Goal: Task Accomplishment & Management: Use online tool/utility

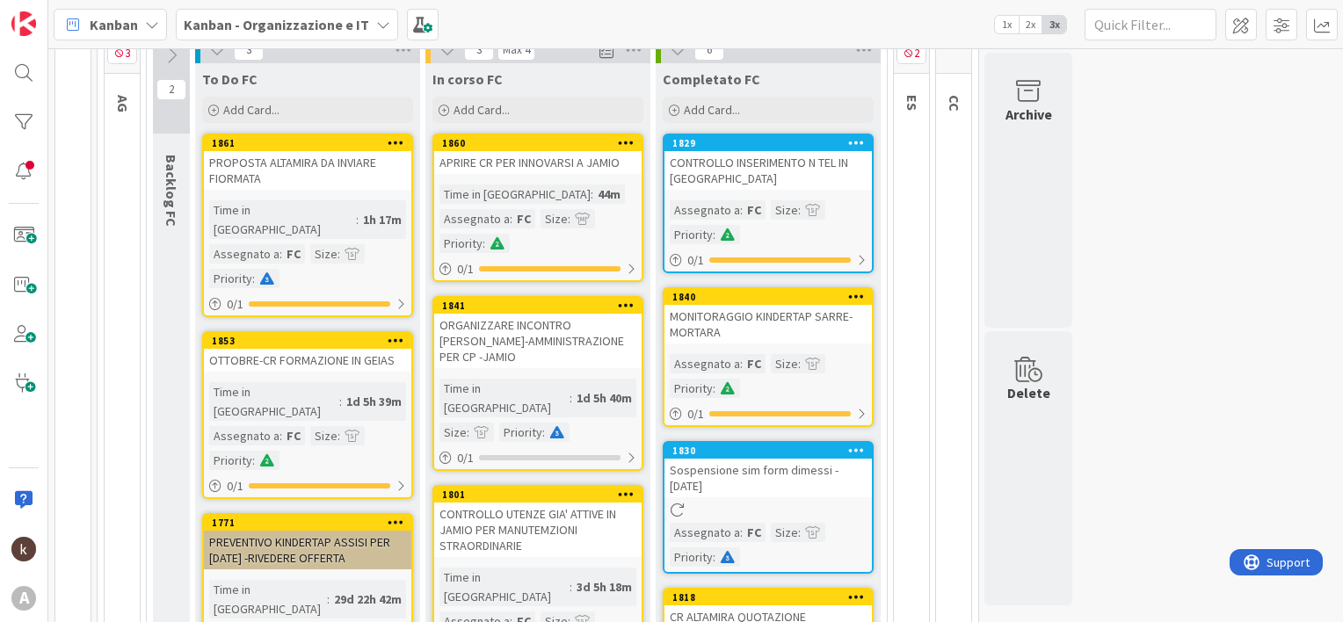
scroll to position [185, 0]
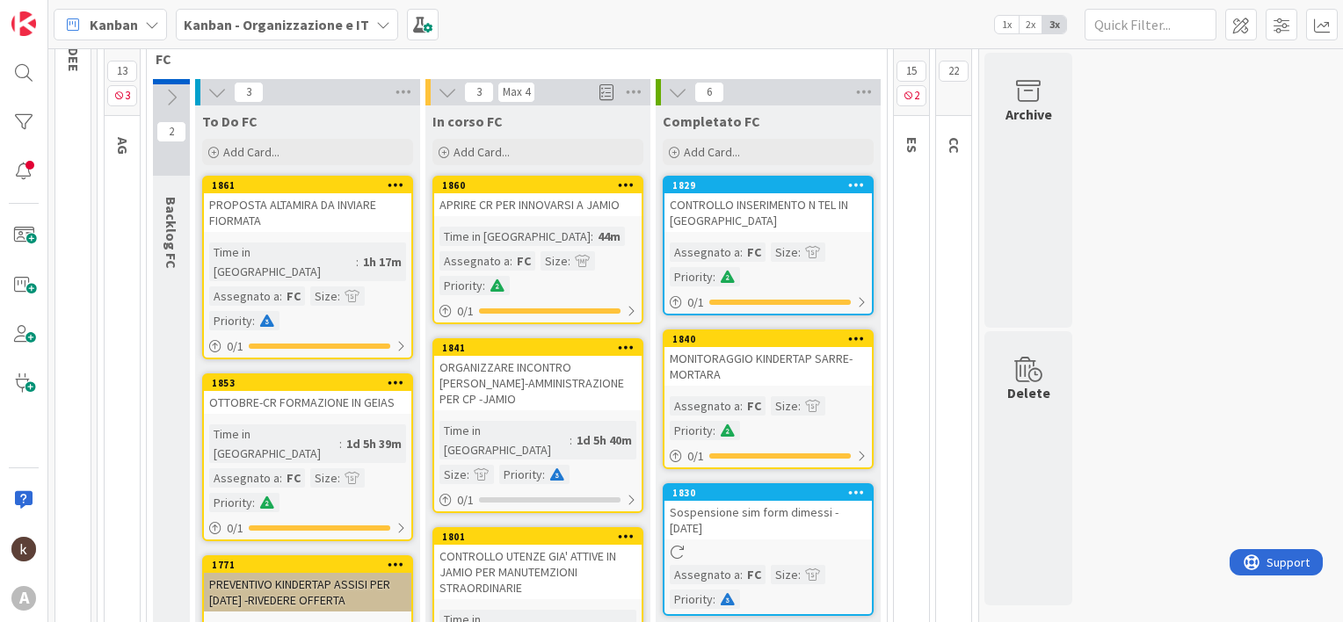
click at [309, 225] on div "PROPOSTA ALTAMIRA DA INVIARE FIORMATA" at bounding box center [307, 212] width 207 height 39
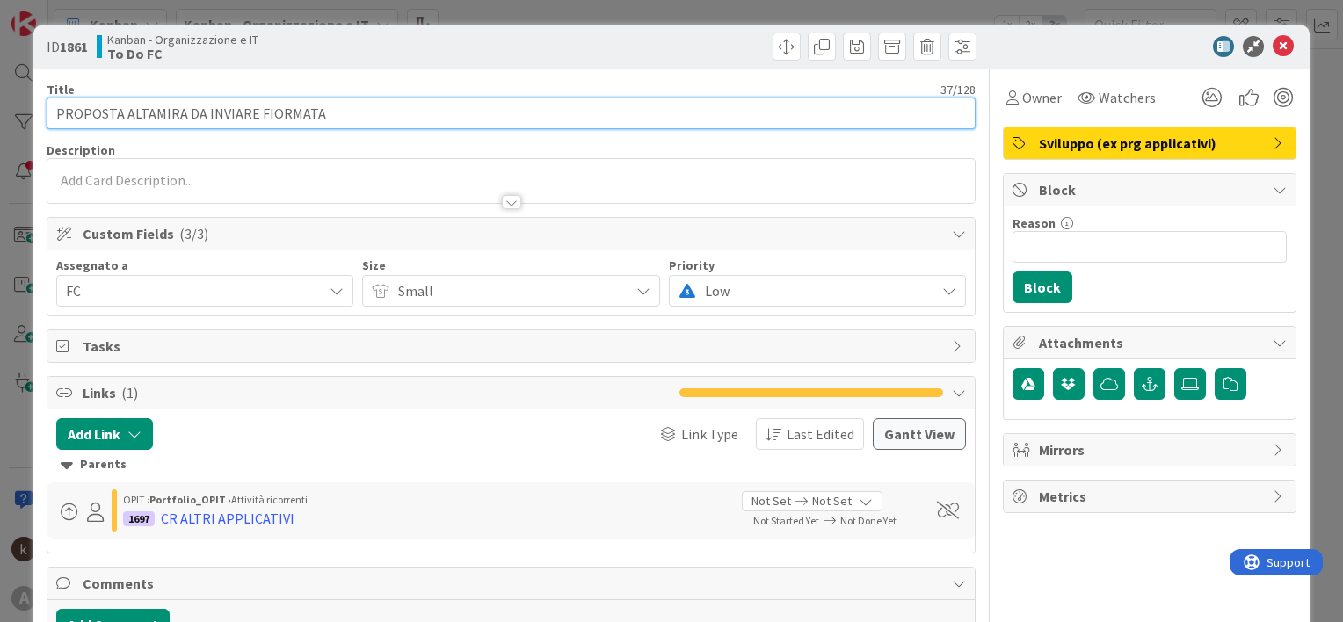
click at [271, 120] on input "PROPOSTA ALTAMIRA DA INVIARE FIORMATA" at bounding box center [511, 114] width 929 height 32
type input "PROPOSTA ALTAMIRA DA INVIARE FIRMATA"
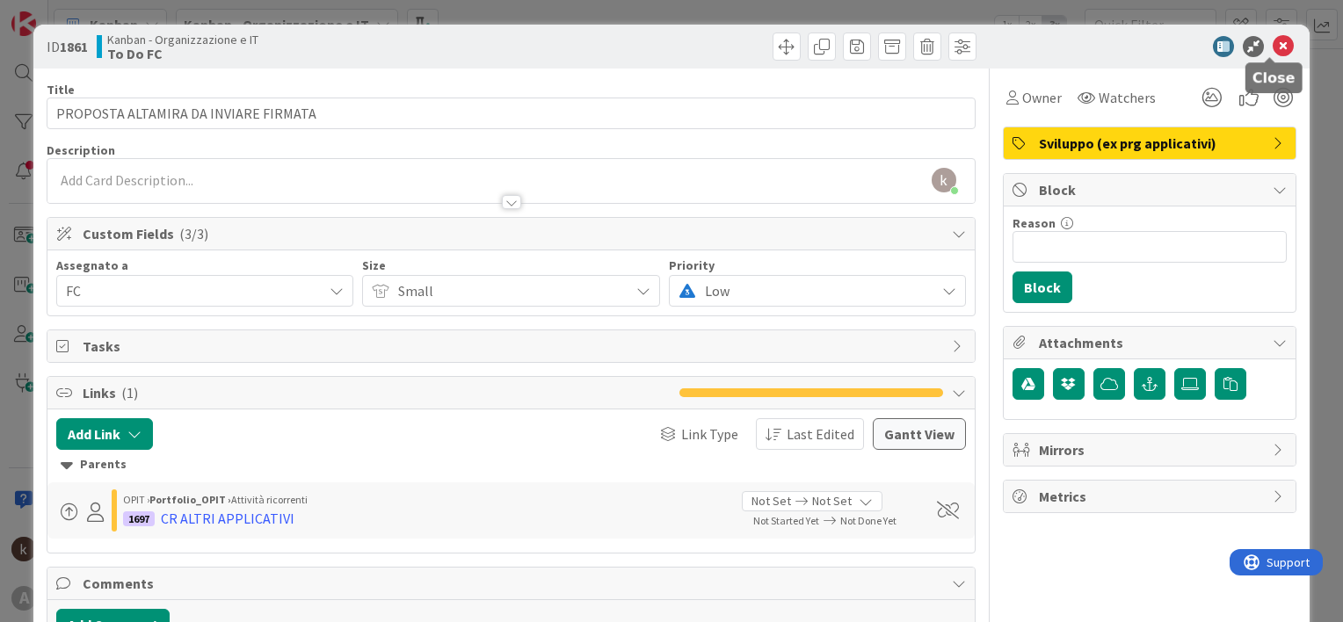
click at [1273, 42] on icon at bounding box center [1283, 46] width 21 height 21
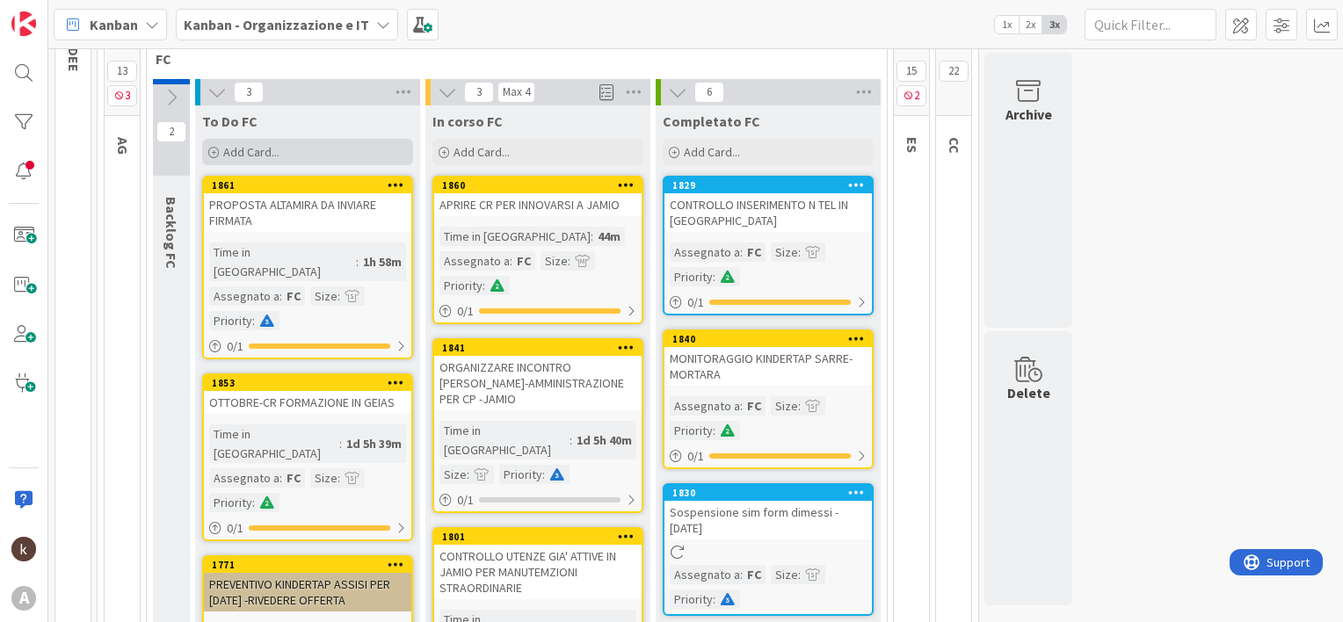
click at [273, 149] on span "Add Card..." at bounding box center [251, 152] width 56 height 16
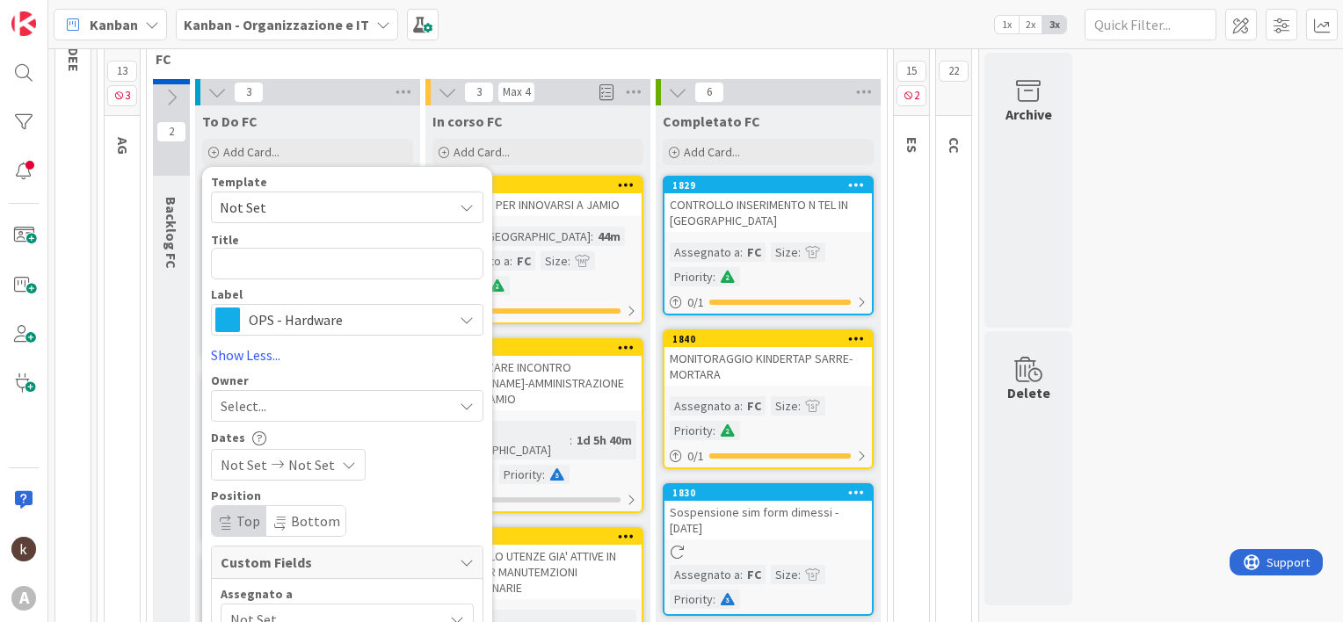
click at [278, 318] on span "OPS - Hardware" at bounding box center [346, 320] width 195 height 25
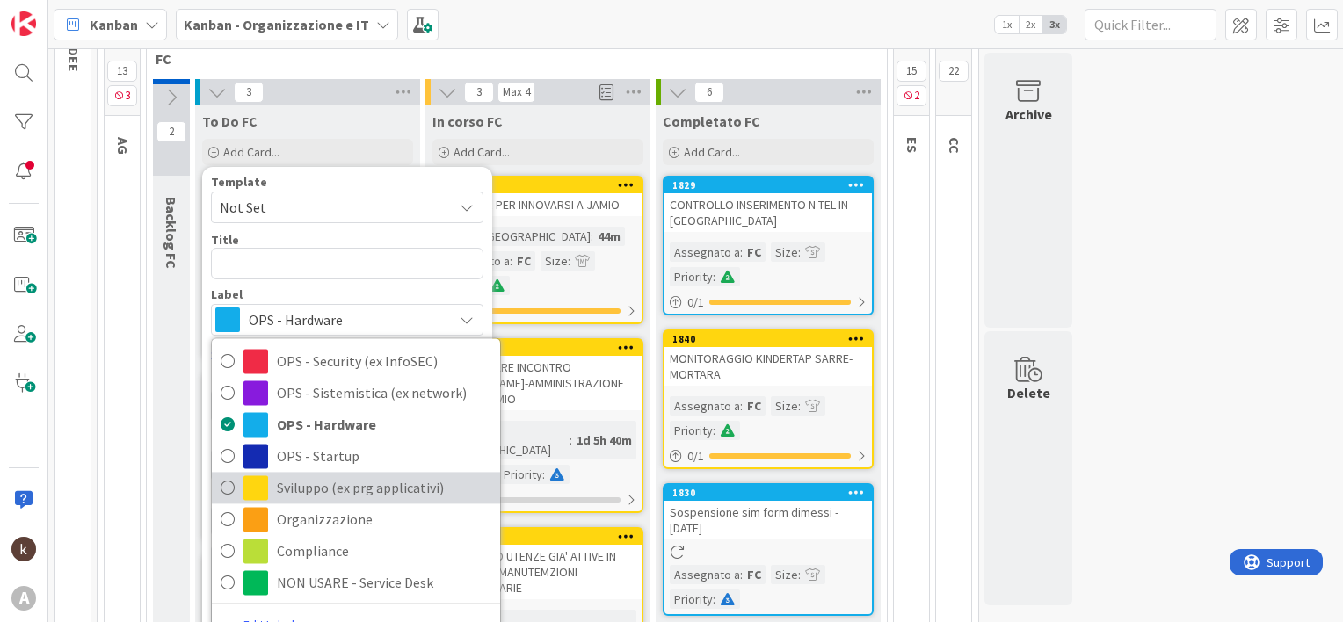
click at [302, 485] on span "Sviluppo (ex prg applicativi)" at bounding box center [384, 488] width 215 height 26
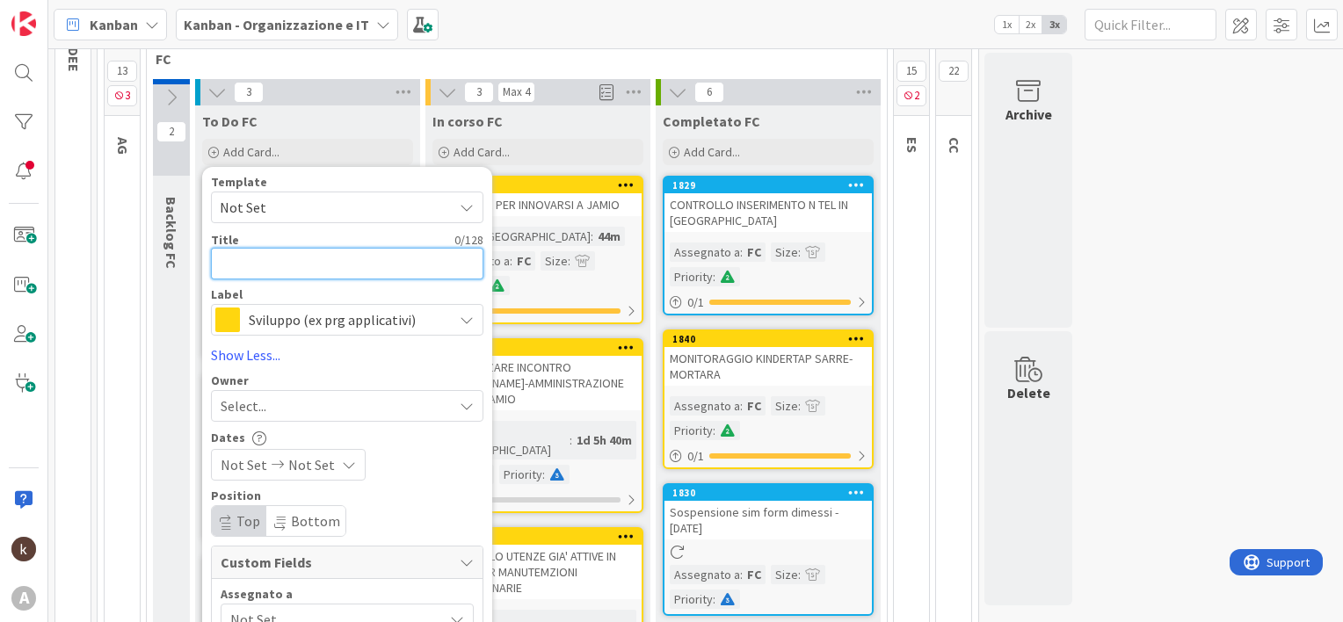
click at [258, 268] on textarea at bounding box center [347, 264] width 273 height 32
type textarea "C"
type textarea "x"
type textarea "CR"
type textarea "x"
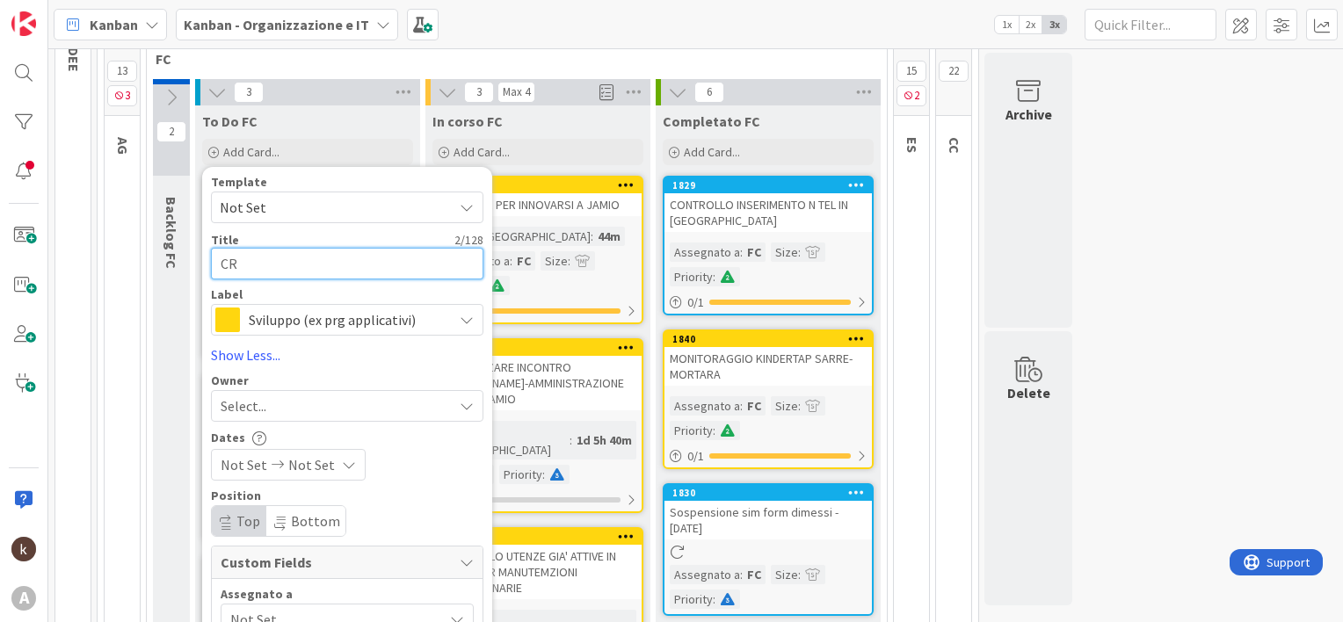
type textarea "CR"
type textarea "x"
type textarea "CR G"
type textarea "x"
type textarea "CR GE"
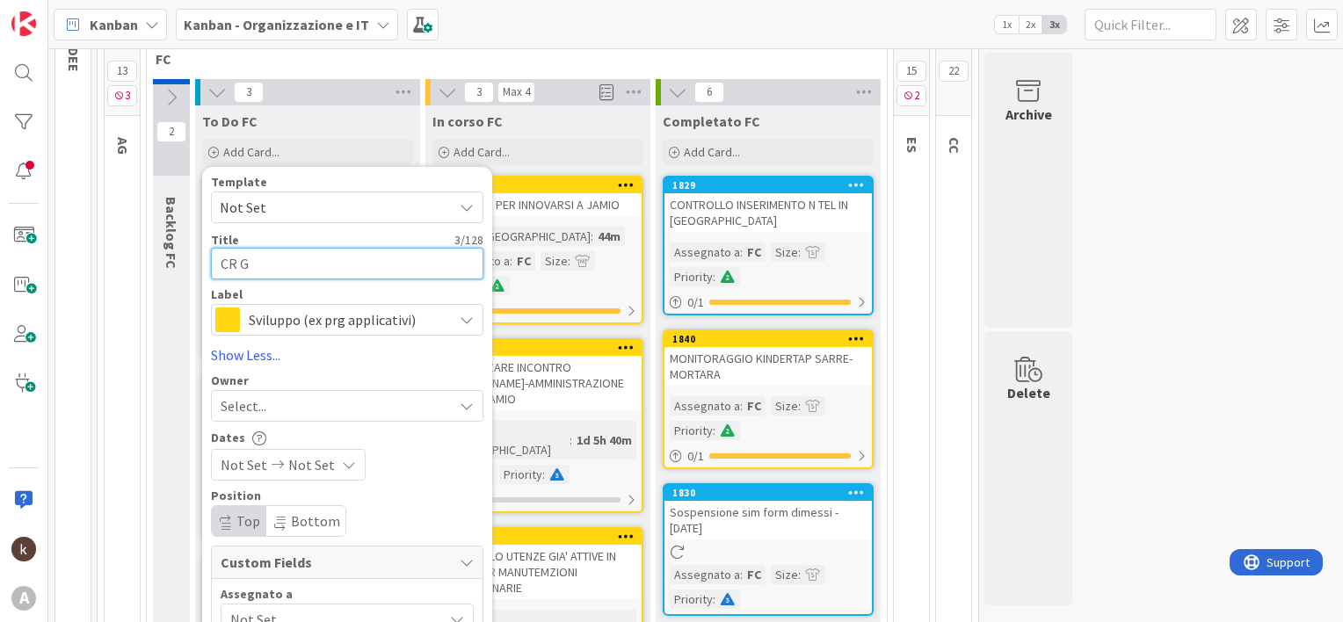
type textarea "x"
type textarea "CR GEI"
type textarea "x"
type textarea "CR GEIA"
type textarea "x"
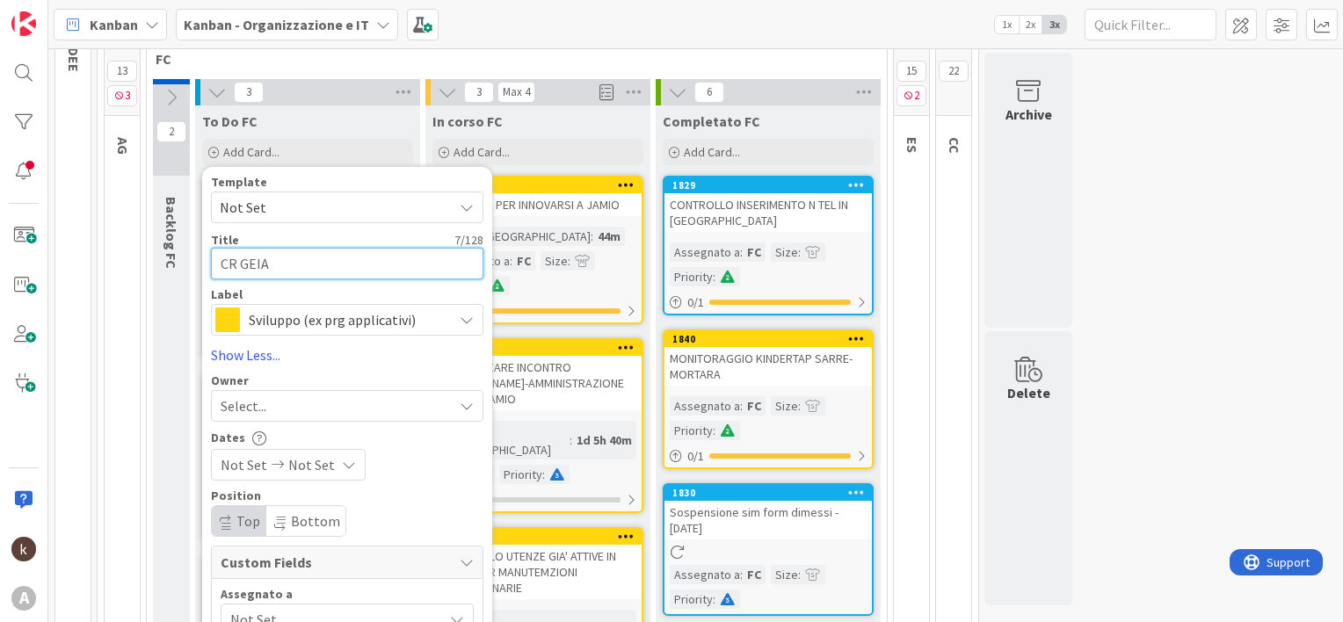
type textarea "CR GEIAS"
type textarea "x"
type textarea "CR GEIAS"
type textarea "x"
type textarea "CR GEIAS P"
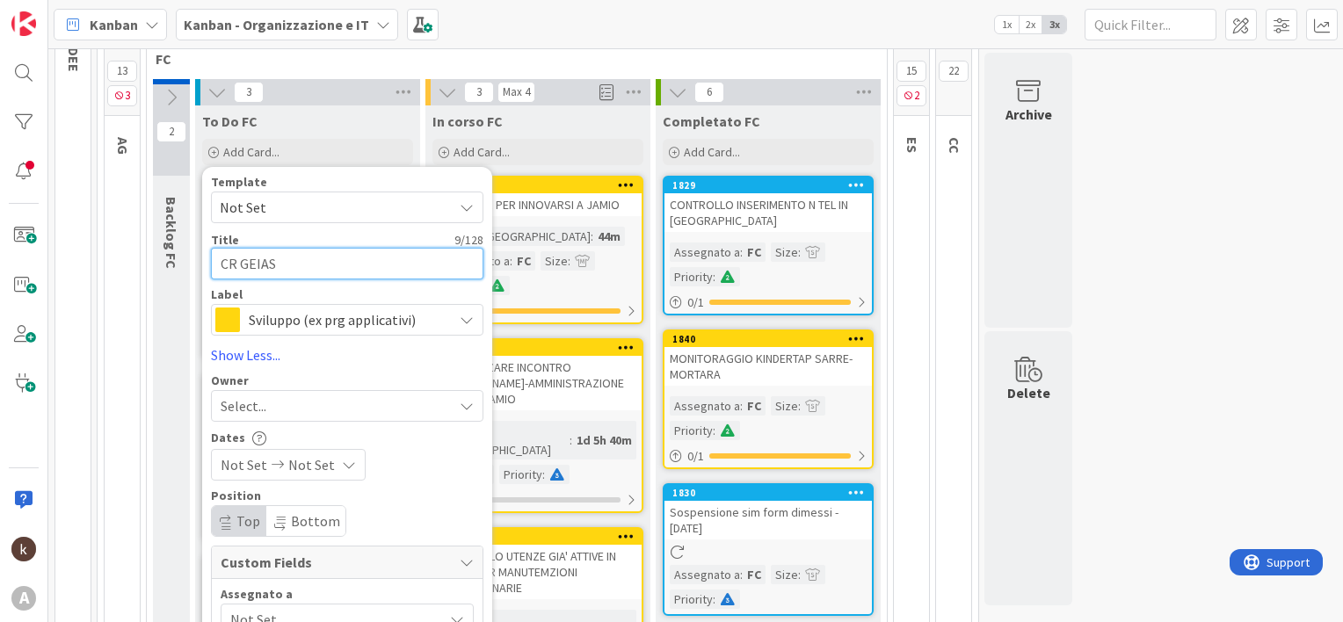
type textarea "x"
type textarea "CR GEIAS PE"
type textarea "x"
type textarea "CR GEIAS PER"
type textarea "x"
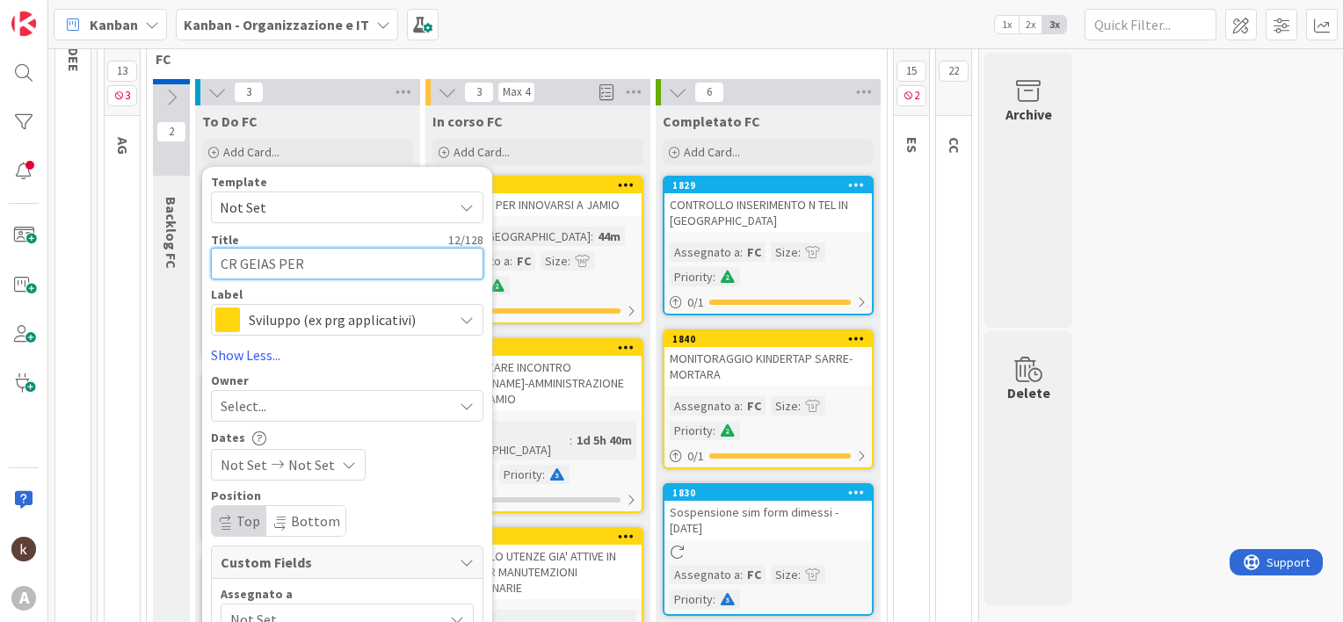
type textarea "CR GEIAS PER"
type textarea "x"
type textarea "CR GEIAS PER D"
type textarea "x"
type textarea "CR GEIAS PER DE"
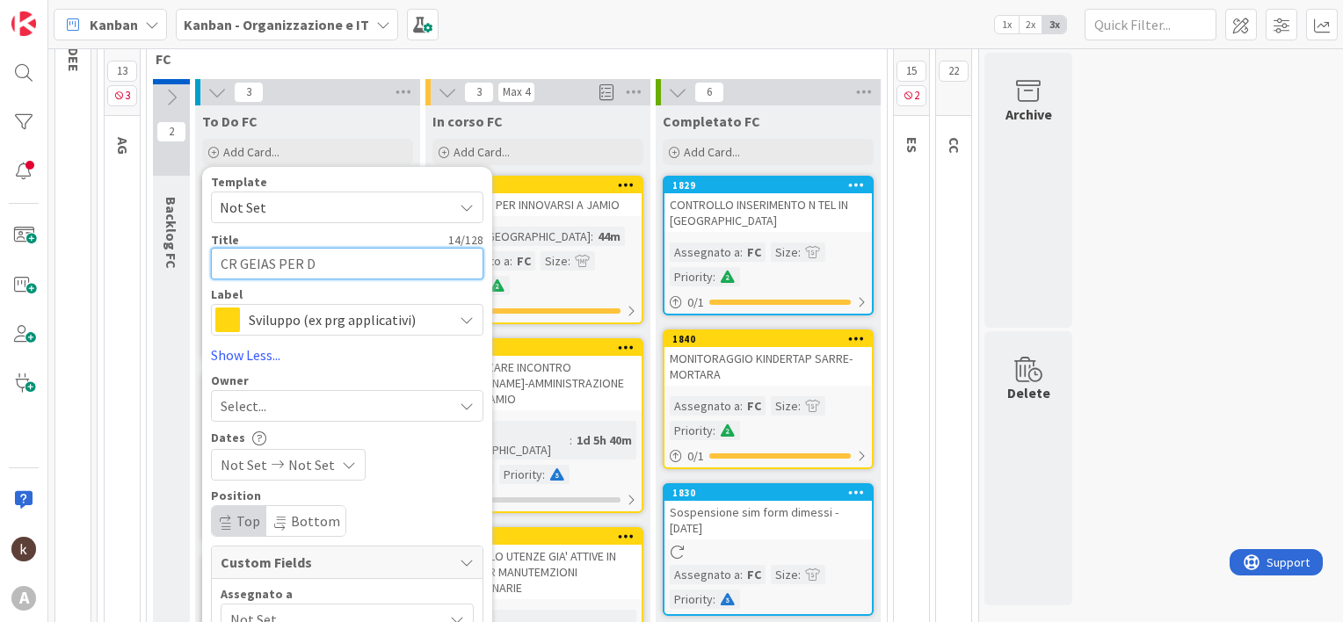
type textarea "x"
type textarea "CR GEIAS PER DEB"
type textarea "x"
type textarea "CR GEIAS PER DEBO"
type textarea "x"
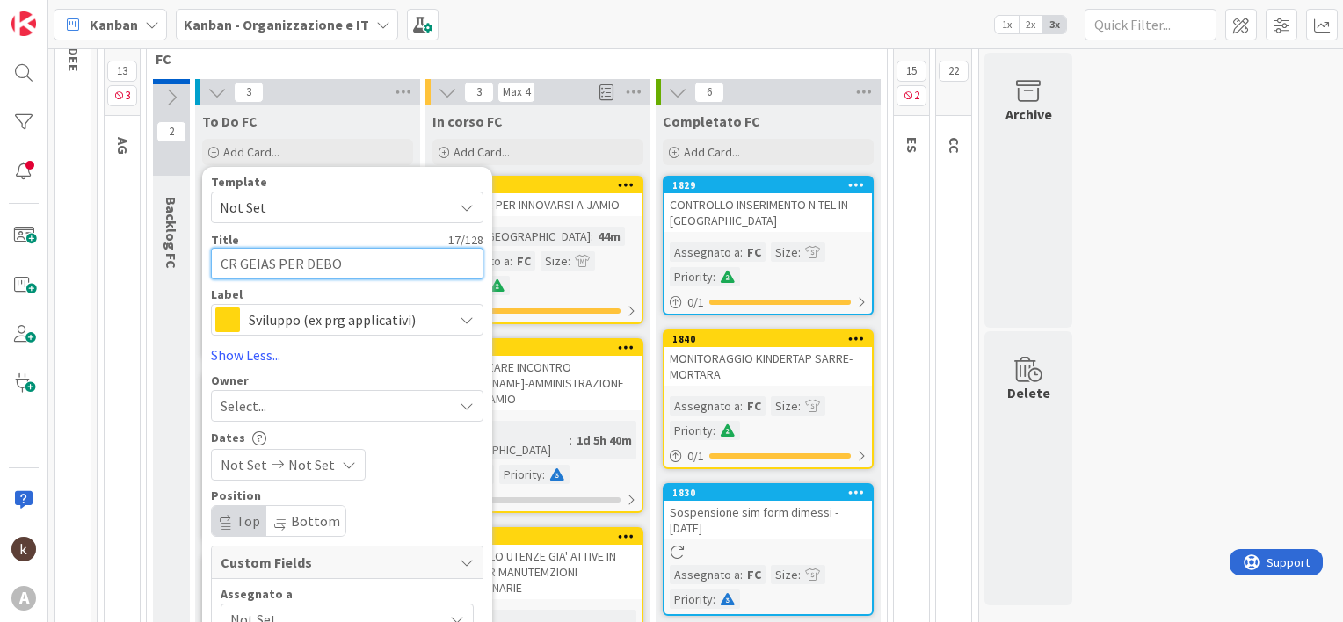
type textarea "CR GEIAS PER DEBOR"
type textarea "x"
type textarea "CR GEIAS PER [PERSON_NAME]"
type textarea "x"
type textarea "CR GEIAS PER [PERSON_NAME]"
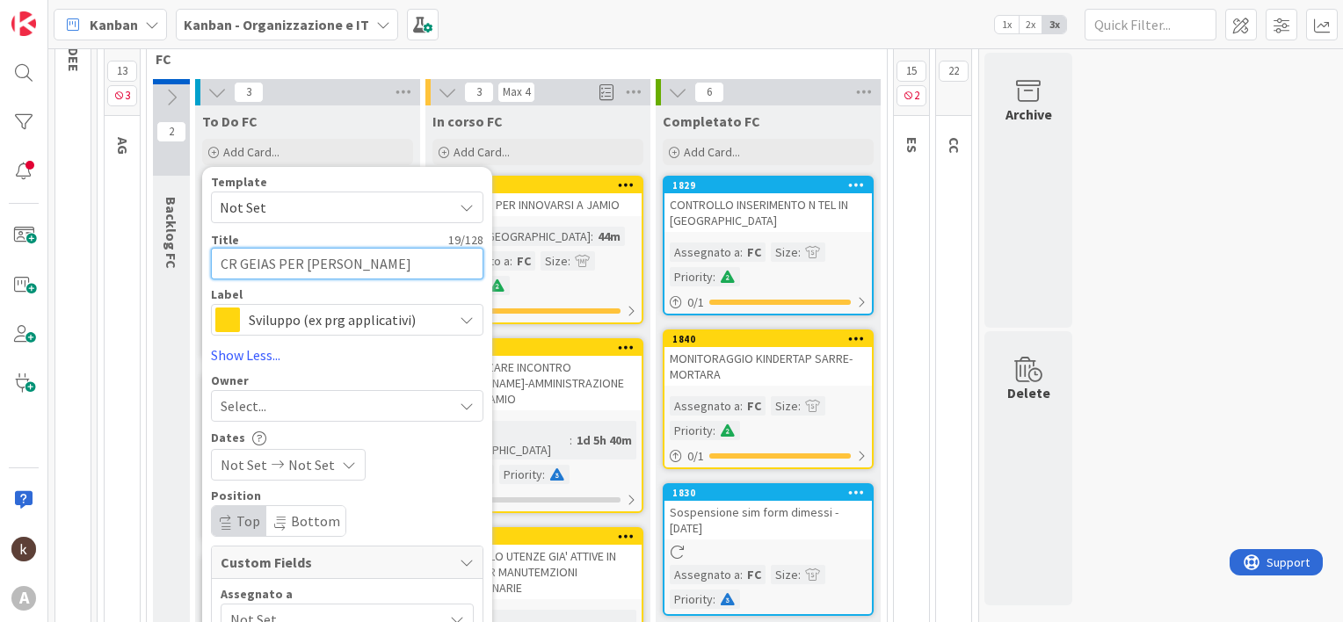
type textarea "x"
type textarea "CR GEIAS PER [PERSON_NAME]"
type textarea "x"
drag, startPoint x: 279, startPoint y: 259, endPoint x: 285, endPoint y: 267, distance: 10.0
click at [279, 259] on textarea "CR GEIAS PER [PERSON_NAME]" at bounding box center [347, 264] width 273 height 32
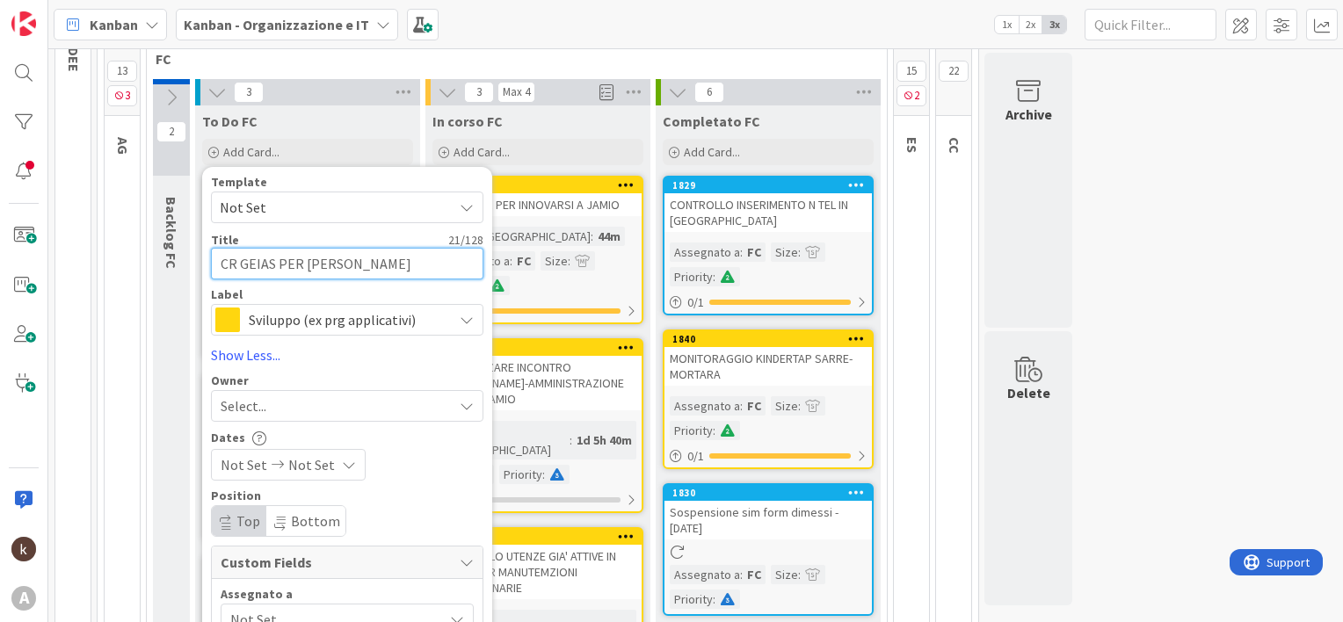
type textarea "CR GEIAS DPER [PERSON_NAME]"
type textarea "x"
type textarea "CR GEIAS [PERSON_NAME]"
type textarea "x"
type textarea "CR GEIAS DA PER [PERSON_NAME]"
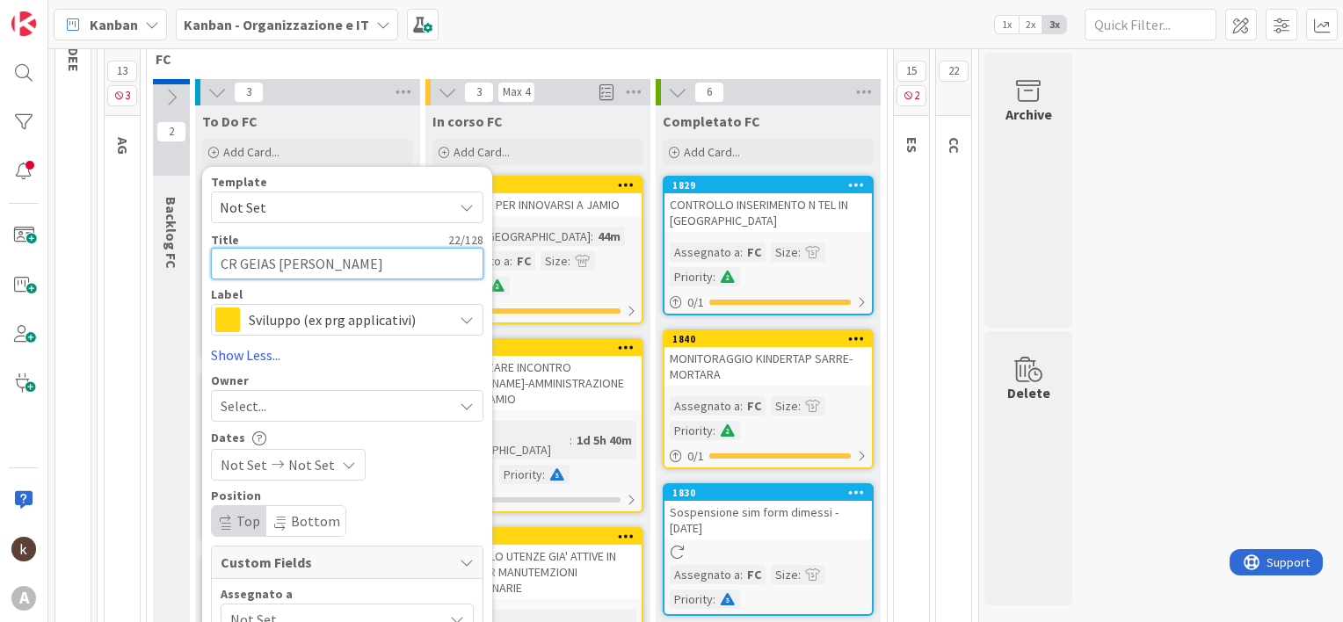
type textarea "x"
type textarea "CR GEIAS DA APER [PERSON_NAME]"
type textarea "x"
type textarea "CR GEIAS DA APPER [PERSON_NAME]"
type textarea "x"
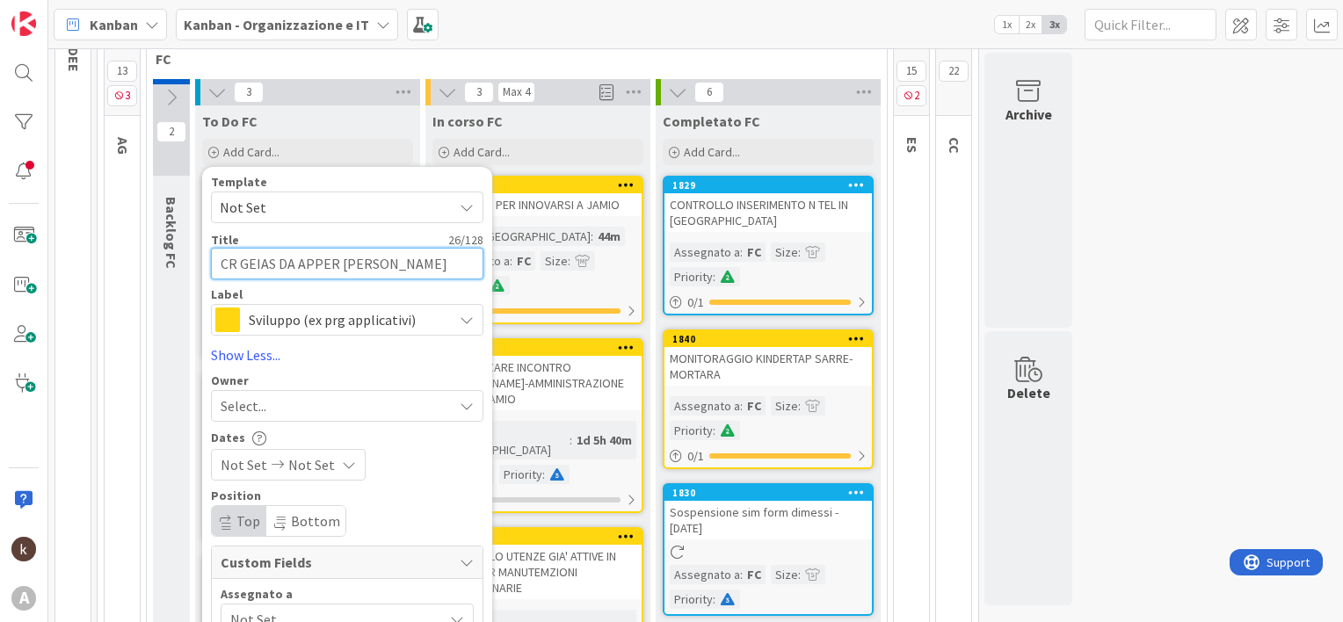
type textarea "CR GEIAS DA APRPER [PERSON_NAME]"
type textarea "x"
type textarea "CR GEIAS DA APRIPER [PERSON_NAME]"
type textarea "x"
type textarea "CR GEIAS DA APRIRPER [PERSON_NAME]"
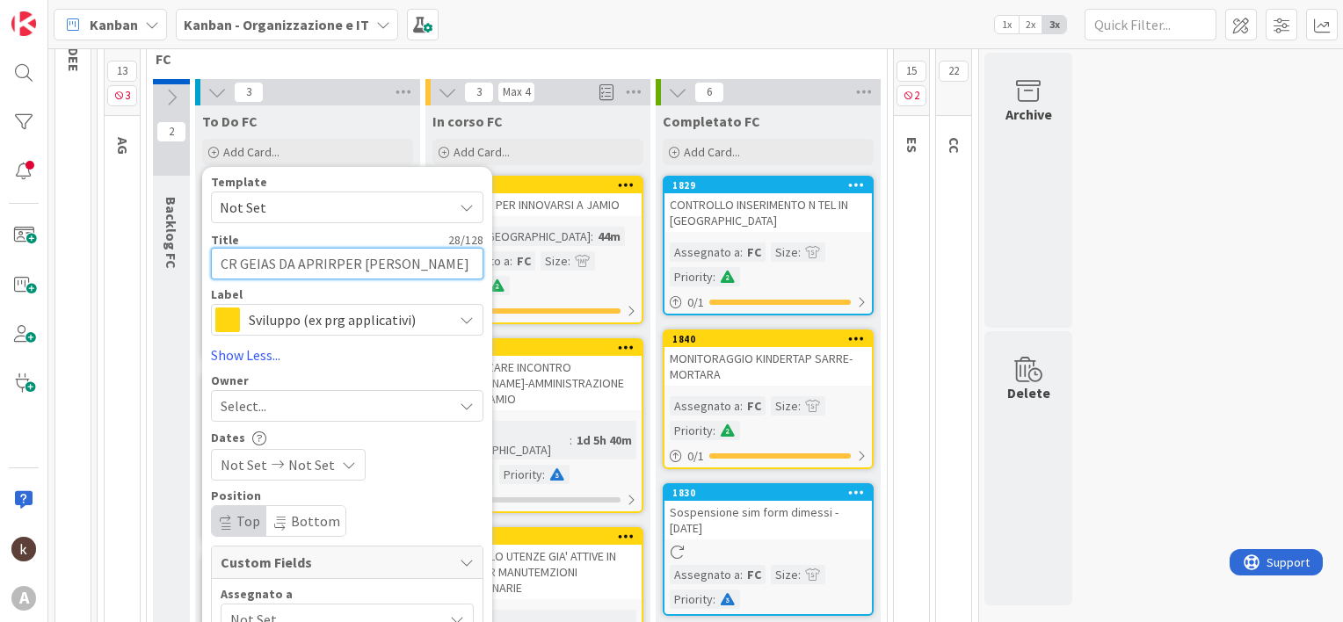
type textarea "x"
type textarea "CR GEIAS DA APRIREPER [PERSON_NAME]"
type textarea "x"
type textarea "CR GEIAS DA APRIRE PER [PERSON_NAME]"
type textarea "x"
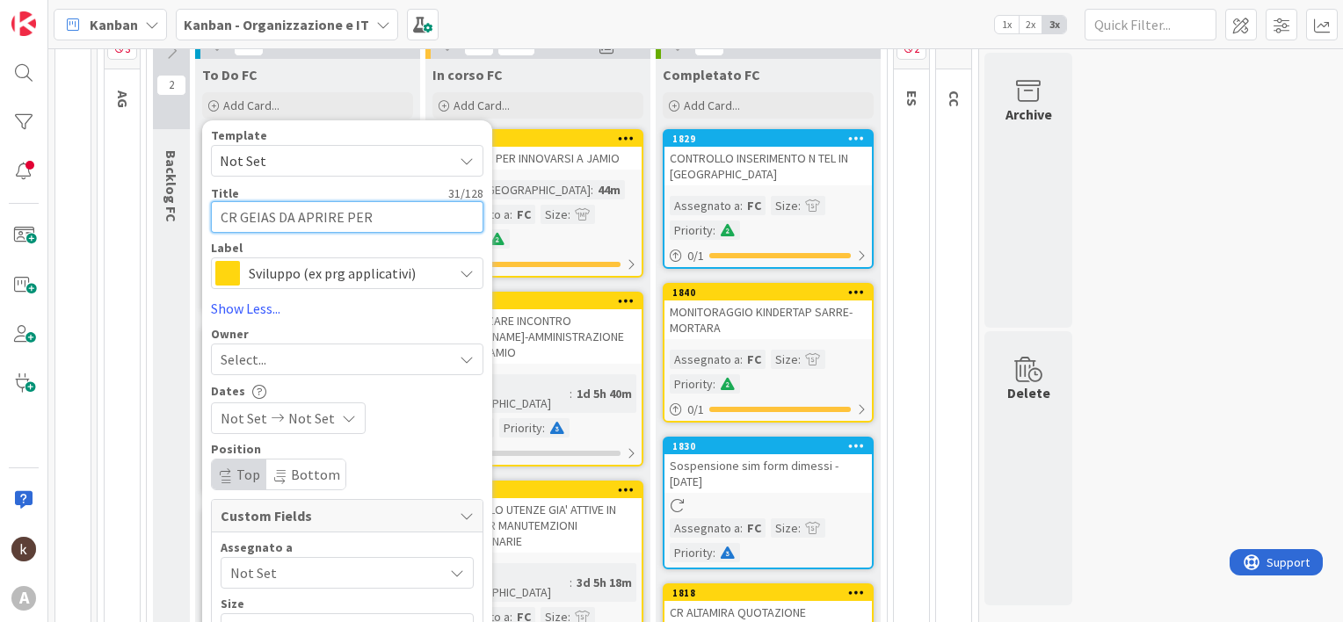
scroll to position [273, 0]
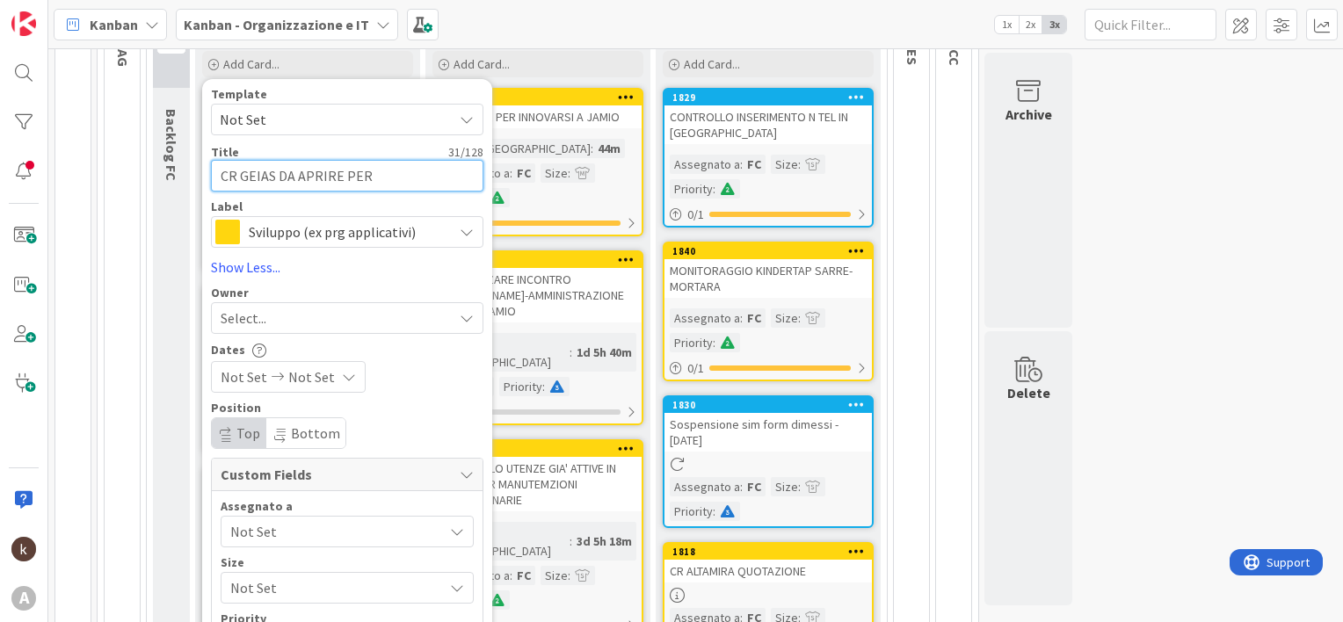
type textarea "CR GEIAS DA APRIRE PER [PERSON_NAME]"
click at [257, 535] on span "Not Set" at bounding box center [336, 531] width 213 height 21
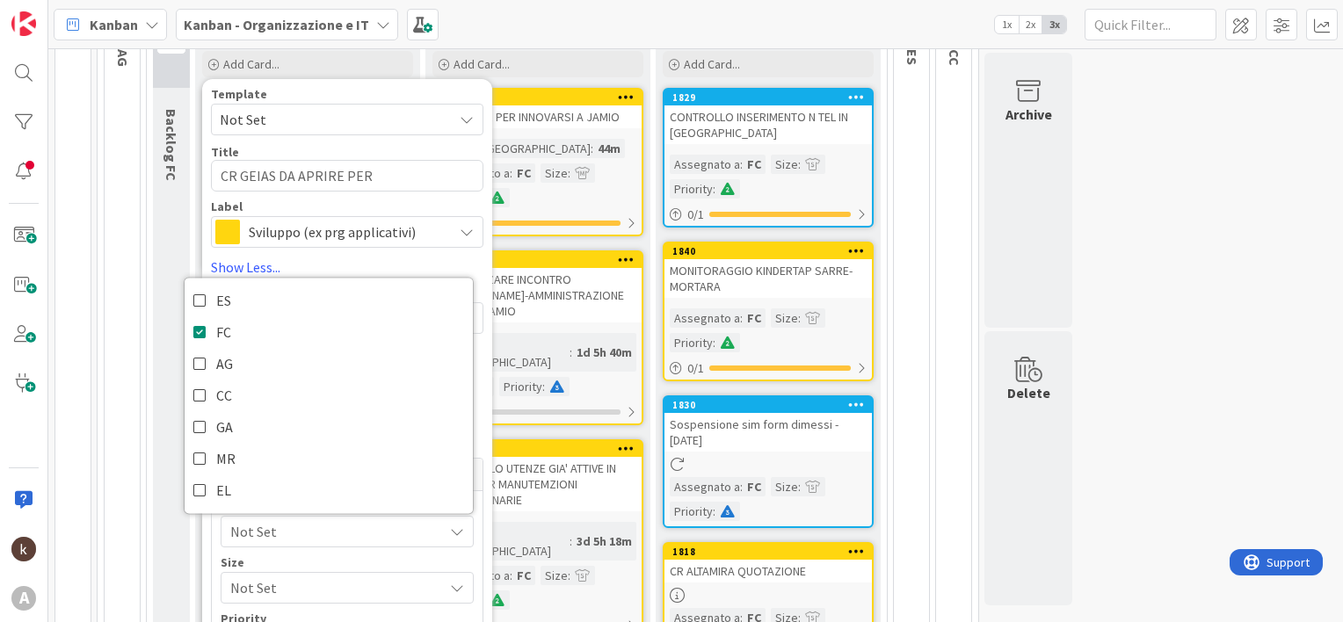
click at [481, 381] on div "Not Set Not Set" at bounding box center [347, 377] width 273 height 32
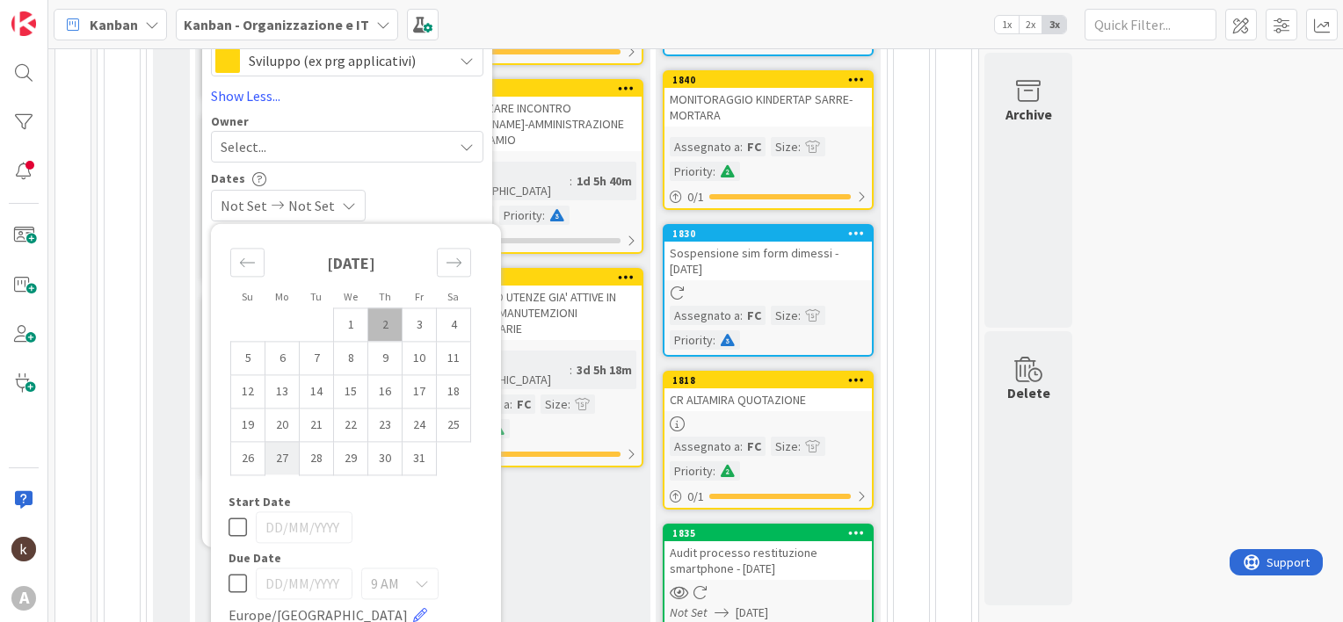
scroll to position [448, 0]
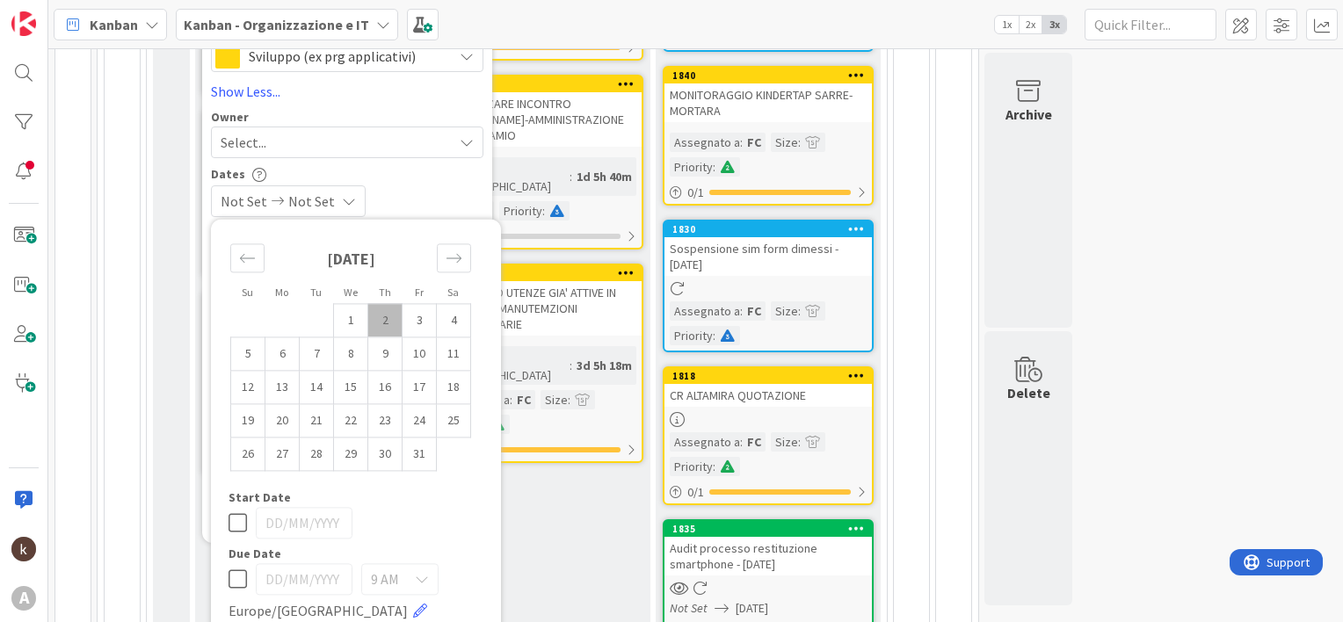
click at [383, 193] on div "Not Set Not Set" at bounding box center [347, 202] width 273 height 32
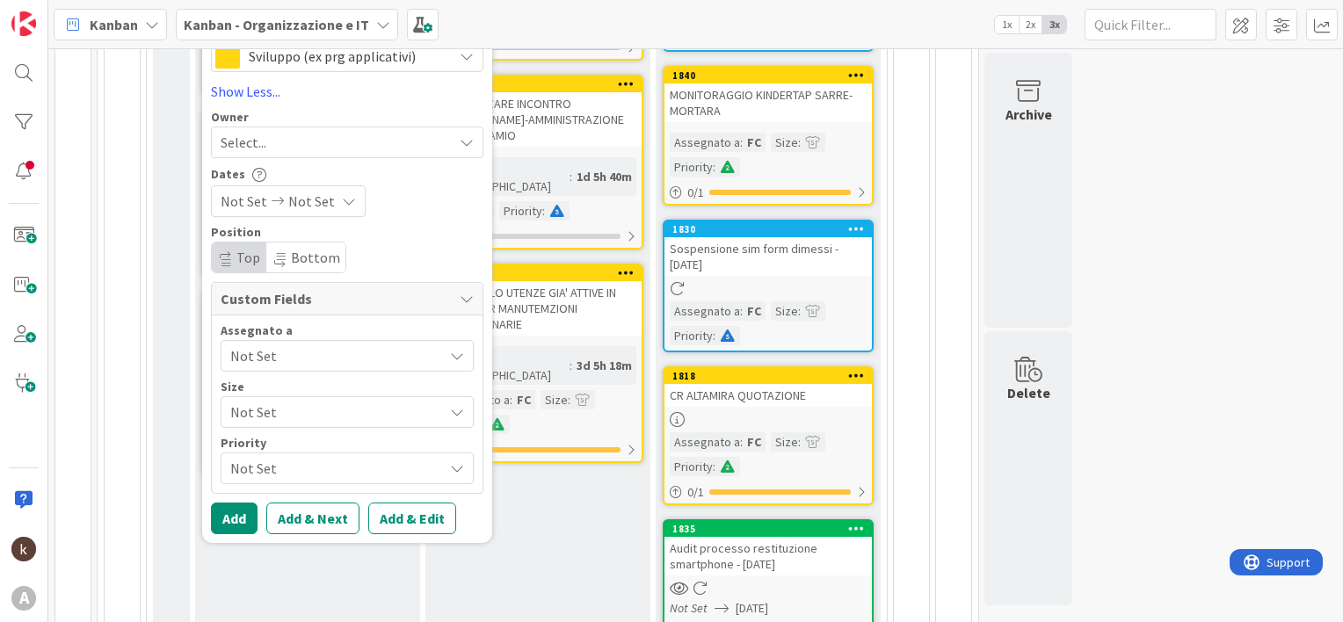
click at [267, 353] on span "Not Set" at bounding box center [336, 356] width 213 height 21
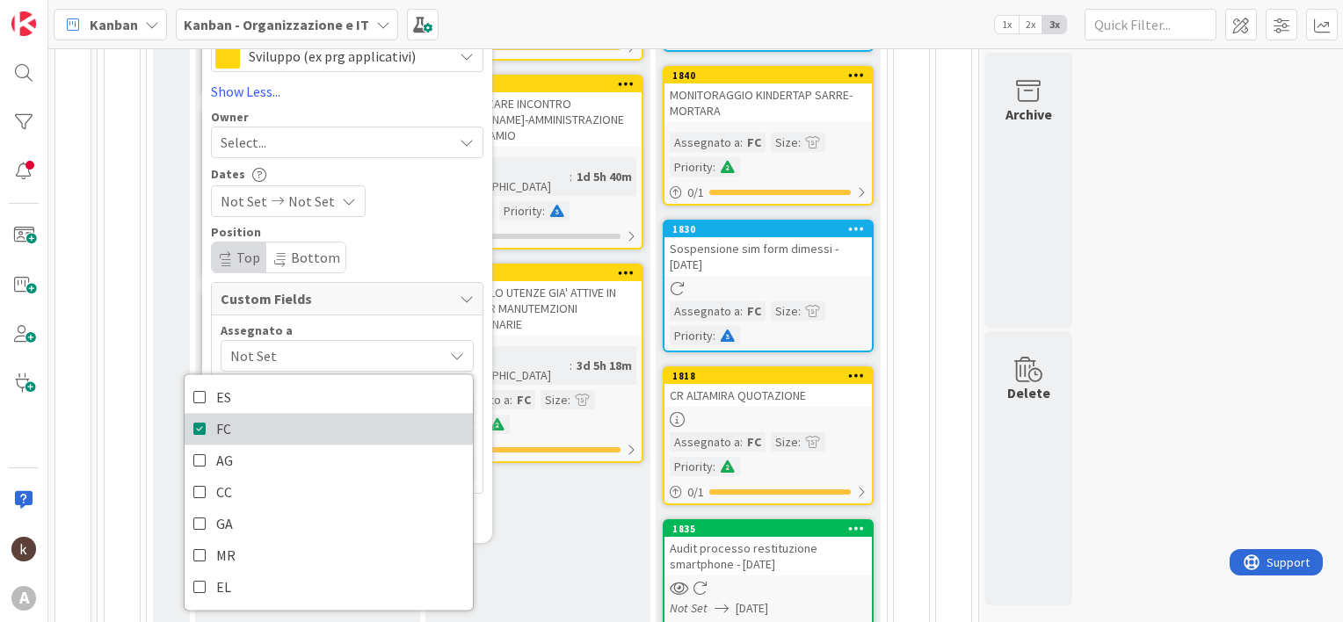
click at [221, 429] on span "FC" at bounding box center [223, 429] width 15 height 26
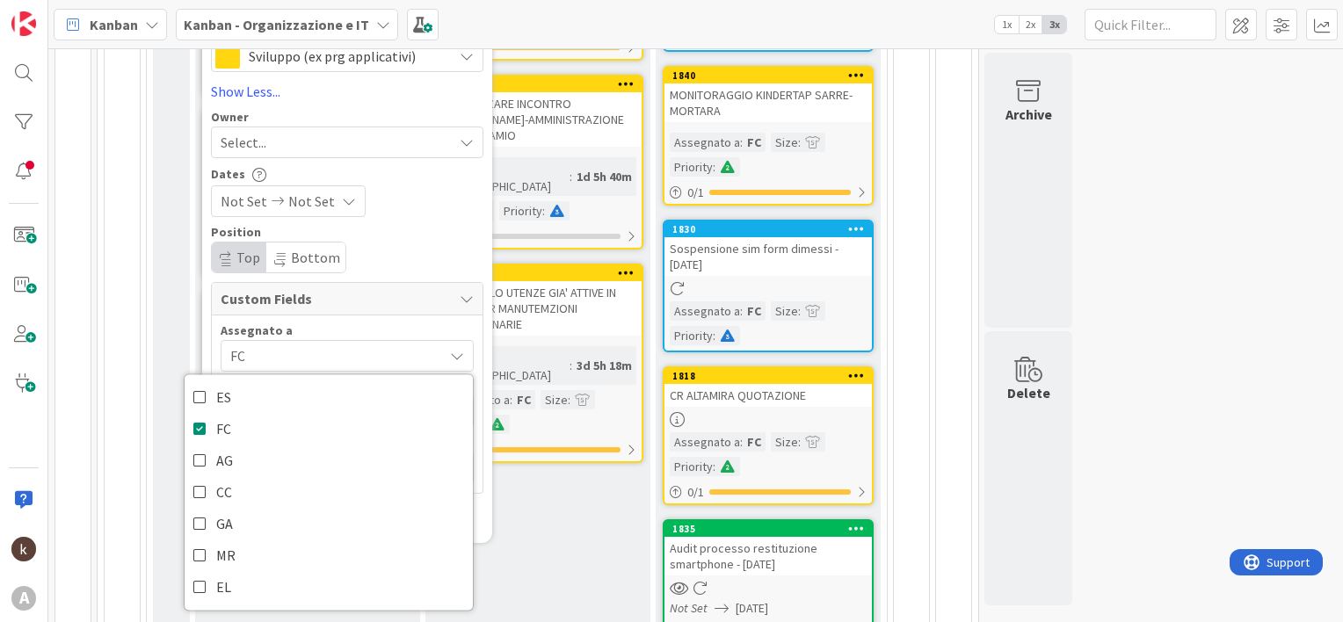
click at [315, 319] on div "Assegnato a FC ES FC AG CC GA MR EL Size Not Set Not Set Small Medium Large Ext…" at bounding box center [347, 405] width 271 height 178
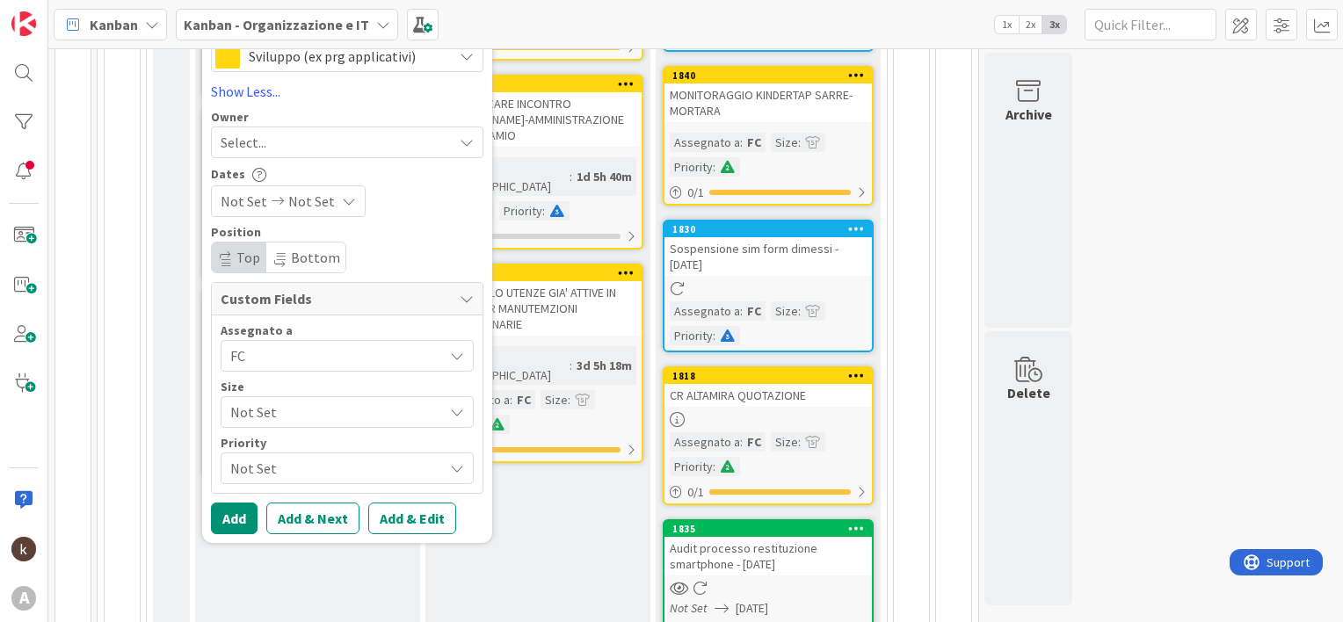
click at [266, 411] on span "Not Set" at bounding box center [332, 412] width 204 height 25
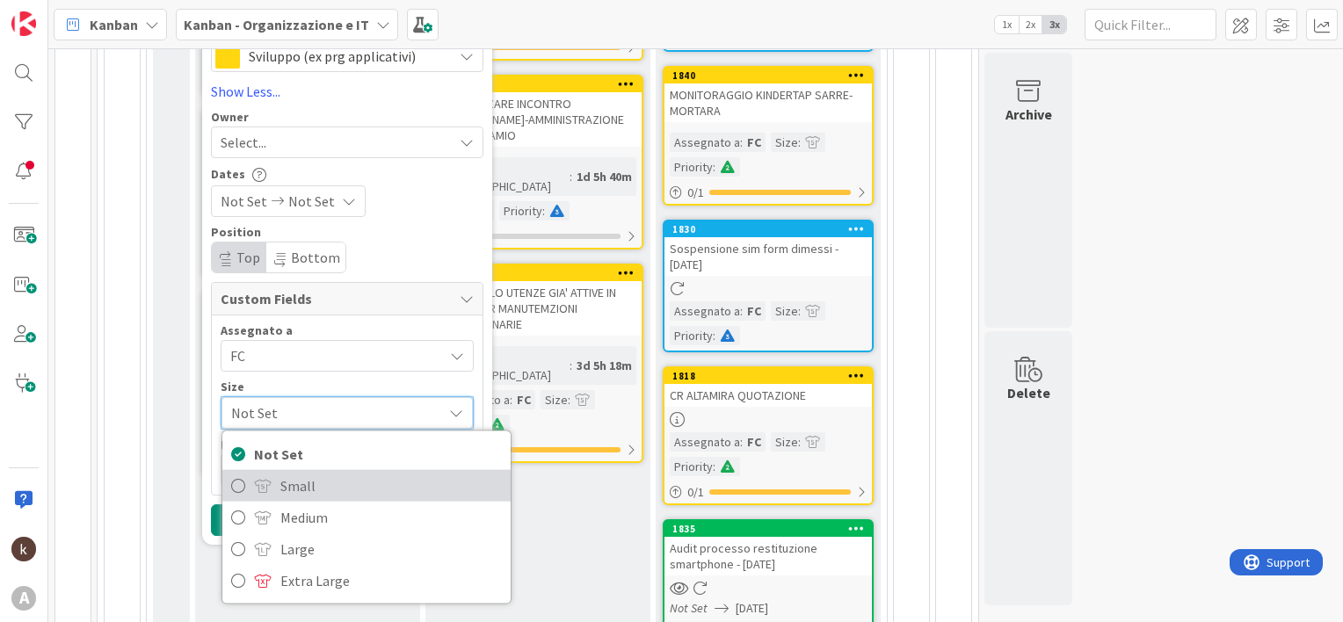
click at [289, 489] on span "Small" at bounding box center [391, 485] width 222 height 26
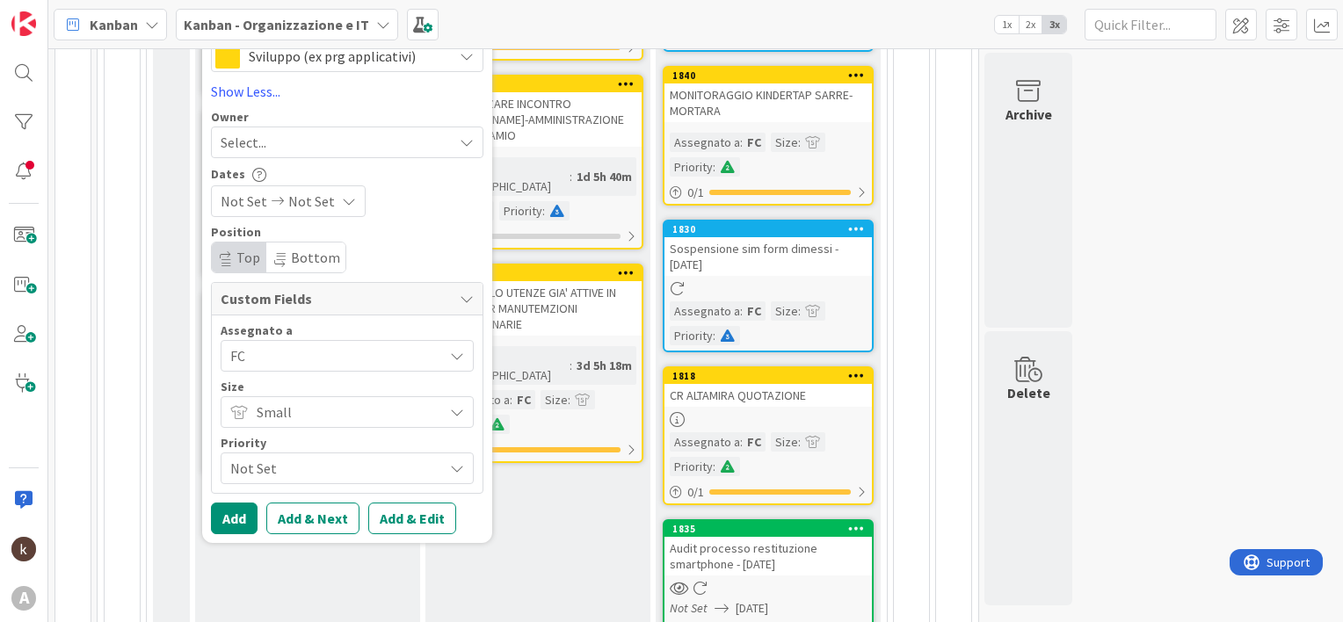
click at [266, 468] on span "Not Set" at bounding box center [332, 468] width 204 height 25
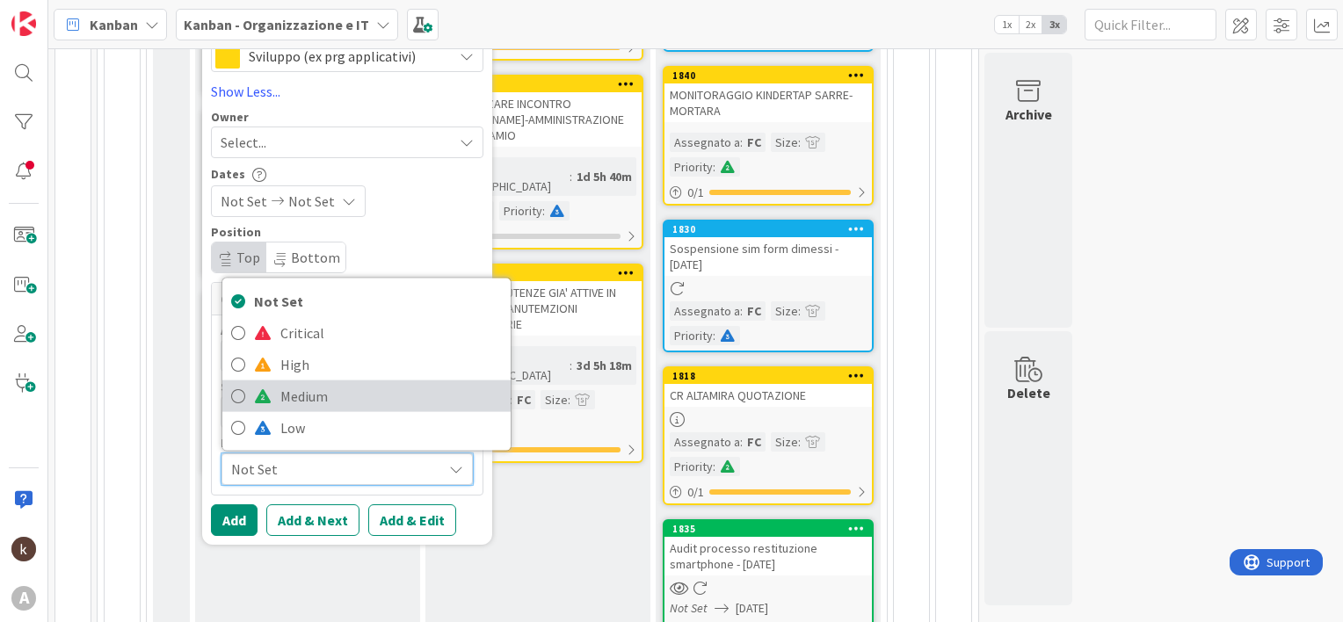
click at [264, 389] on span at bounding box center [263, 396] width 18 height 14
type textarea "x"
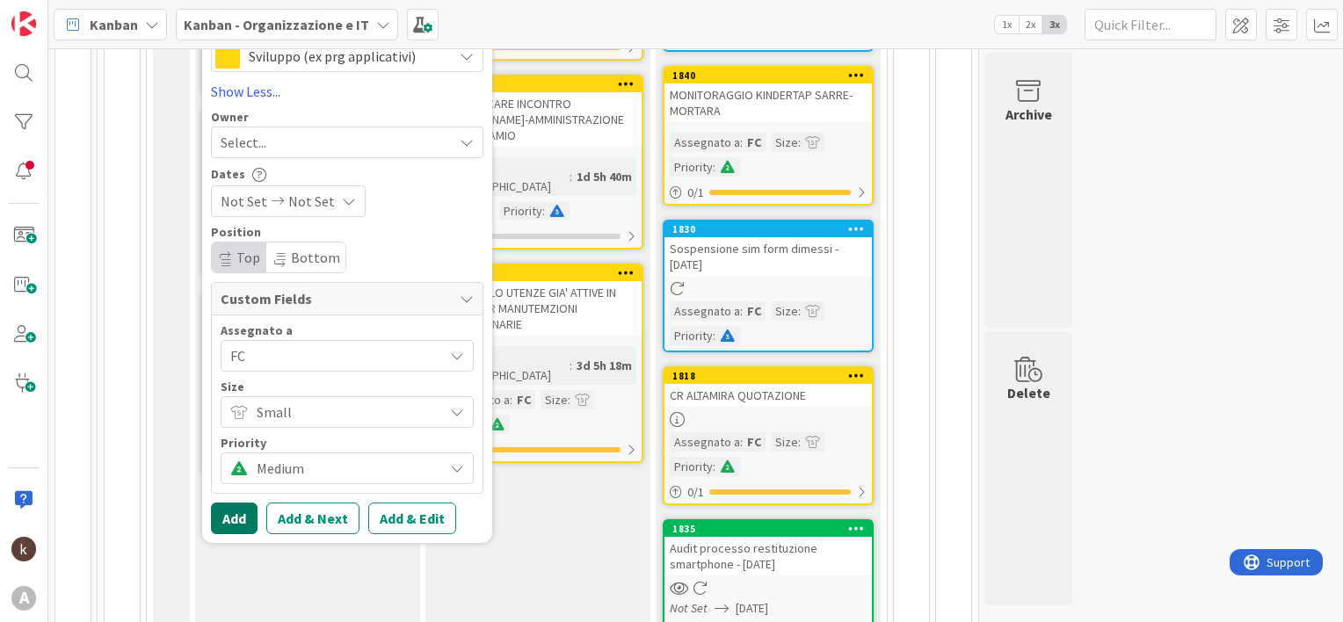
click at [236, 509] on button "Add" at bounding box center [234, 519] width 47 height 32
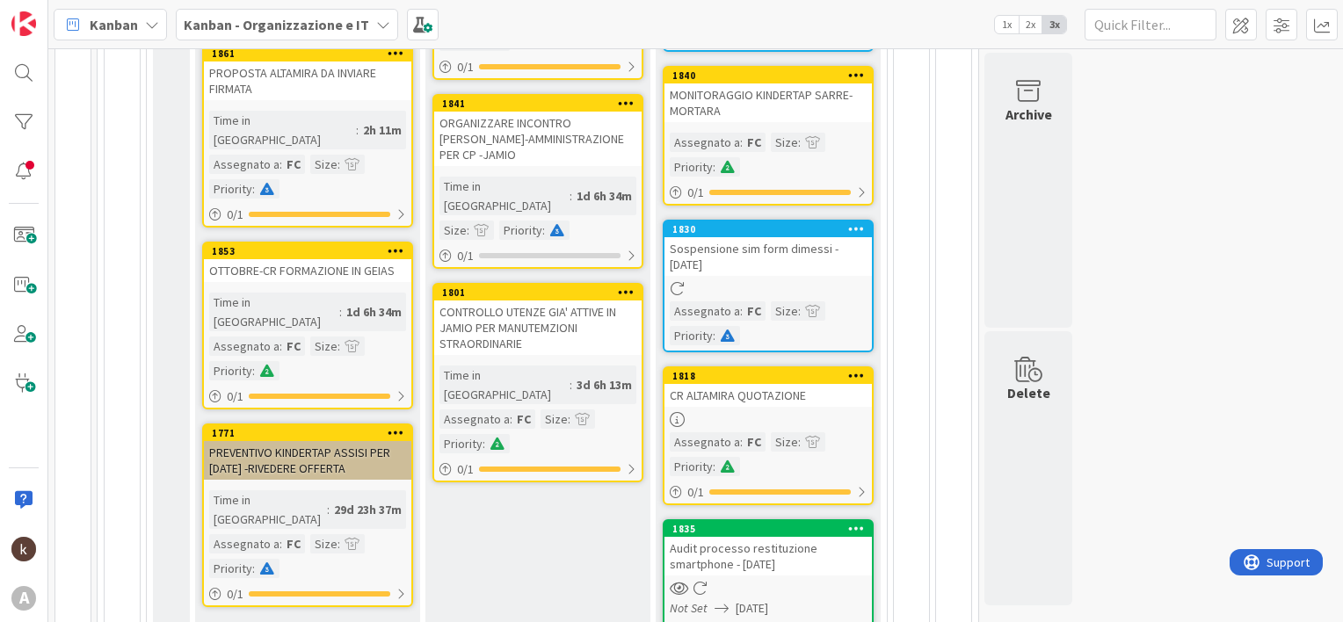
scroll to position [97, 0]
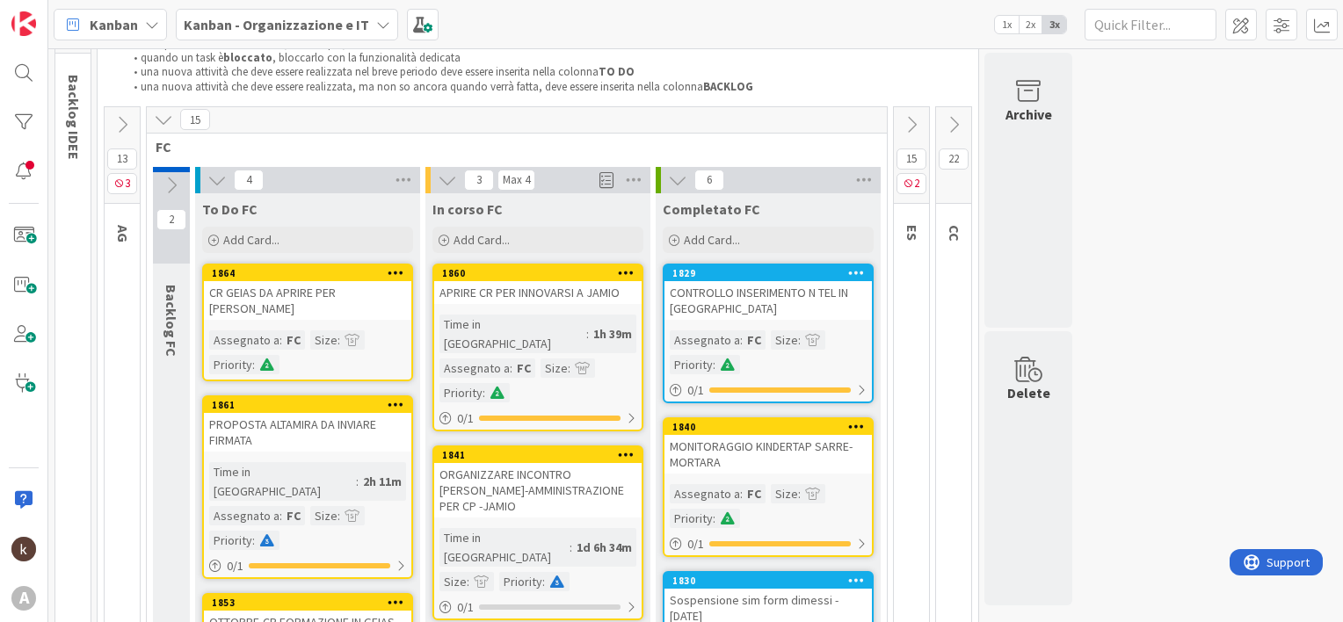
click at [288, 293] on div "CR GEIAS DA APRIRE PER [PERSON_NAME]" at bounding box center [307, 300] width 207 height 39
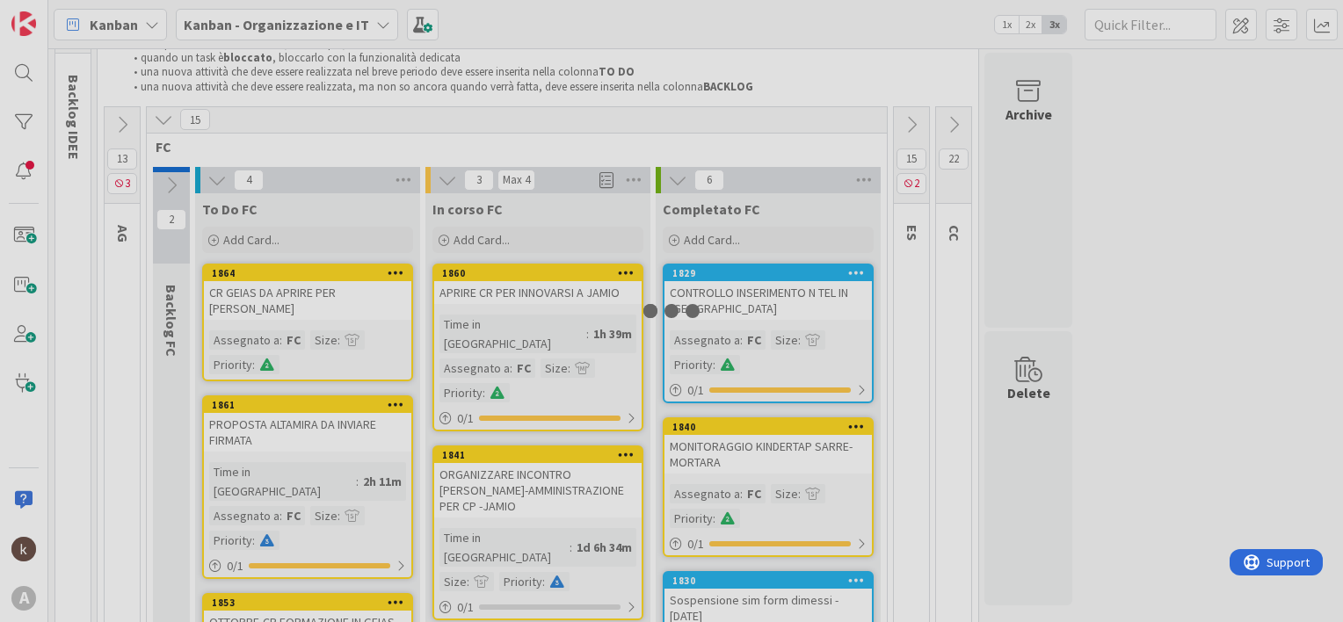
click at [288, 293] on div at bounding box center [671, 311] width 1343 height 622
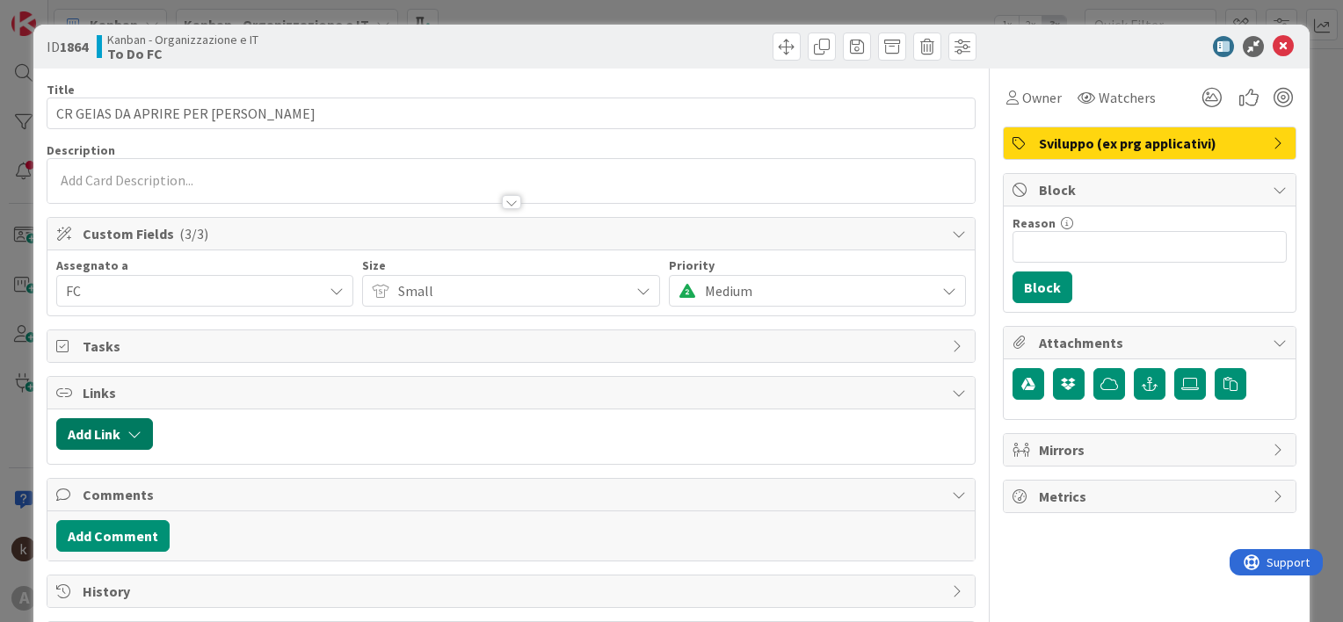
click at [123, 433] on button "Add Link" at bounding box center [104, 434] width 97 height 32
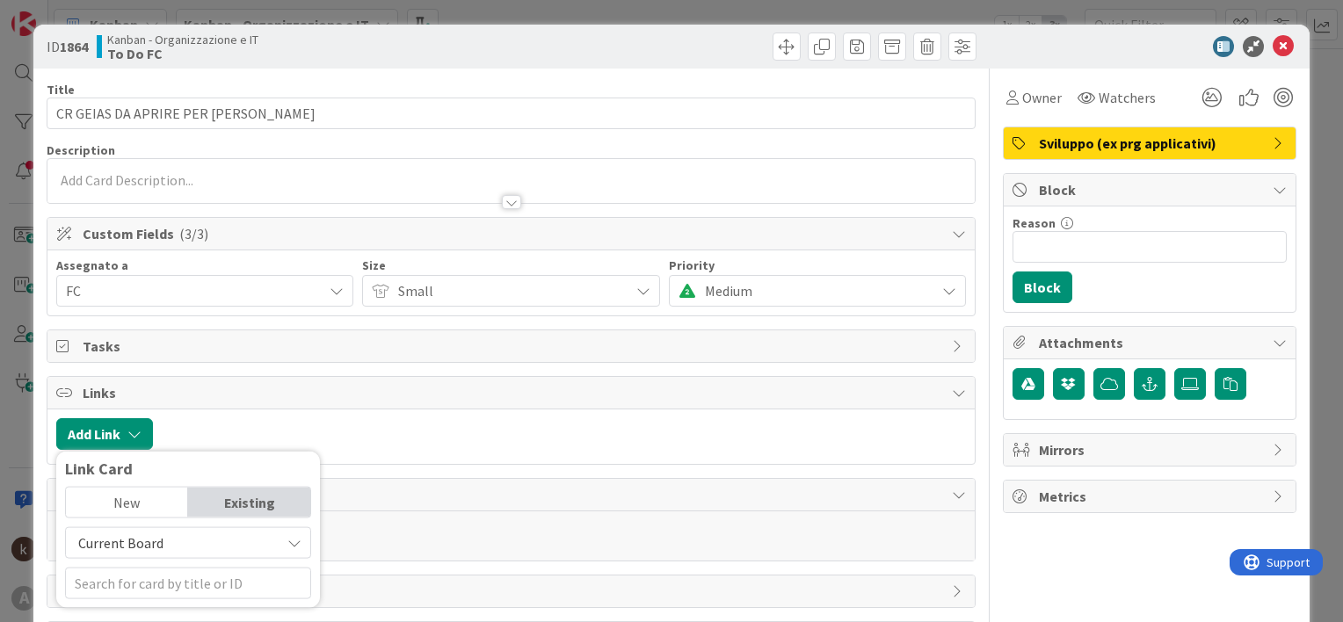
click at [128, 545] on span "Current Board" at bounding box center [120, 544] width 85 height 18
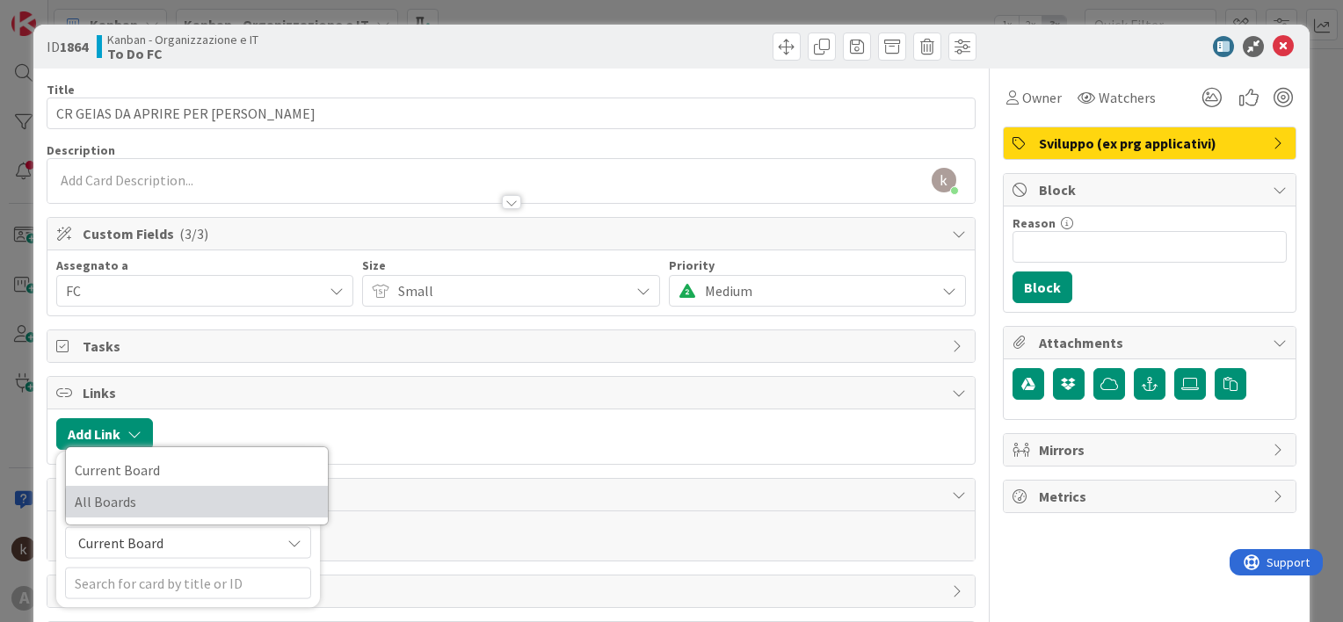
click at [139, 500] on span "All Boards" at bounding box center [197, 502] width 244 height 26
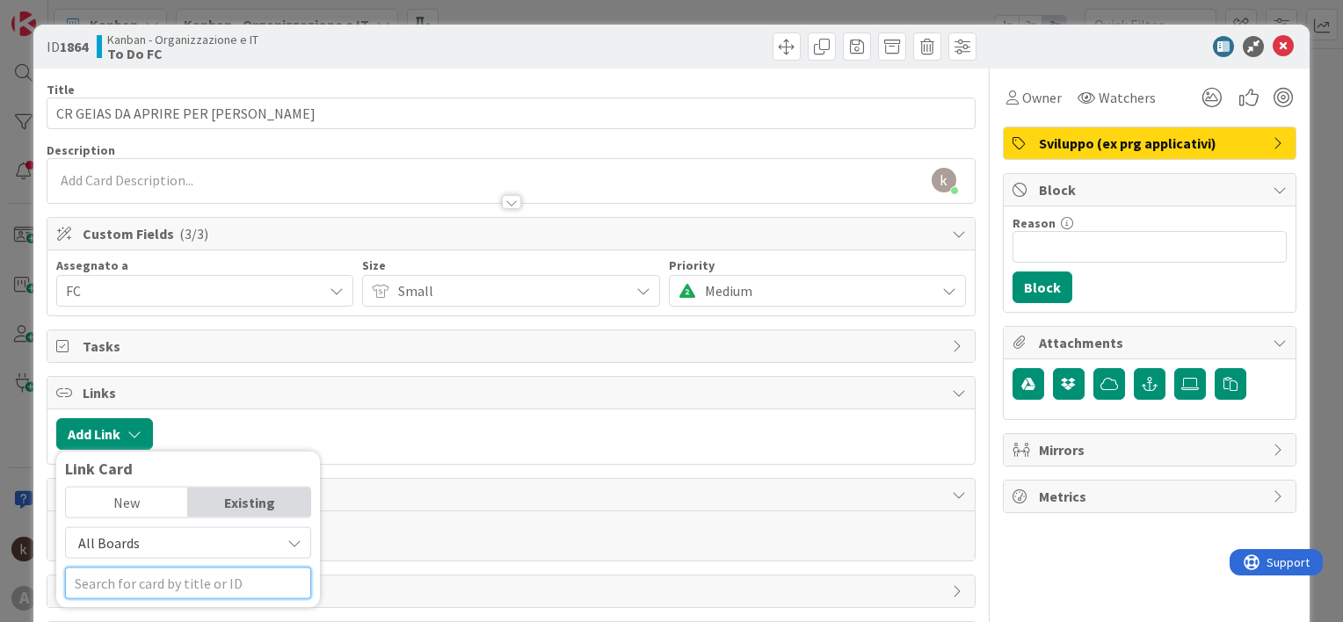
click at [162, 586] on input "text" at bounding box center [188, 584] width 246 height 32
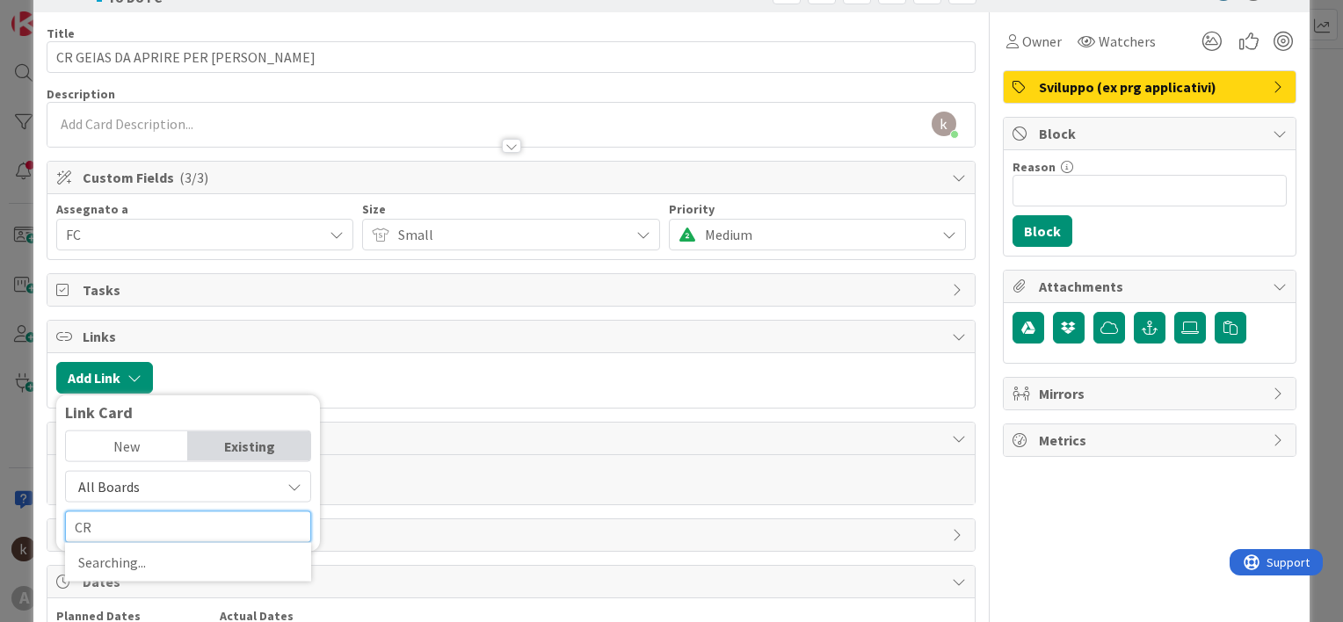
scroll to position [176, 0]
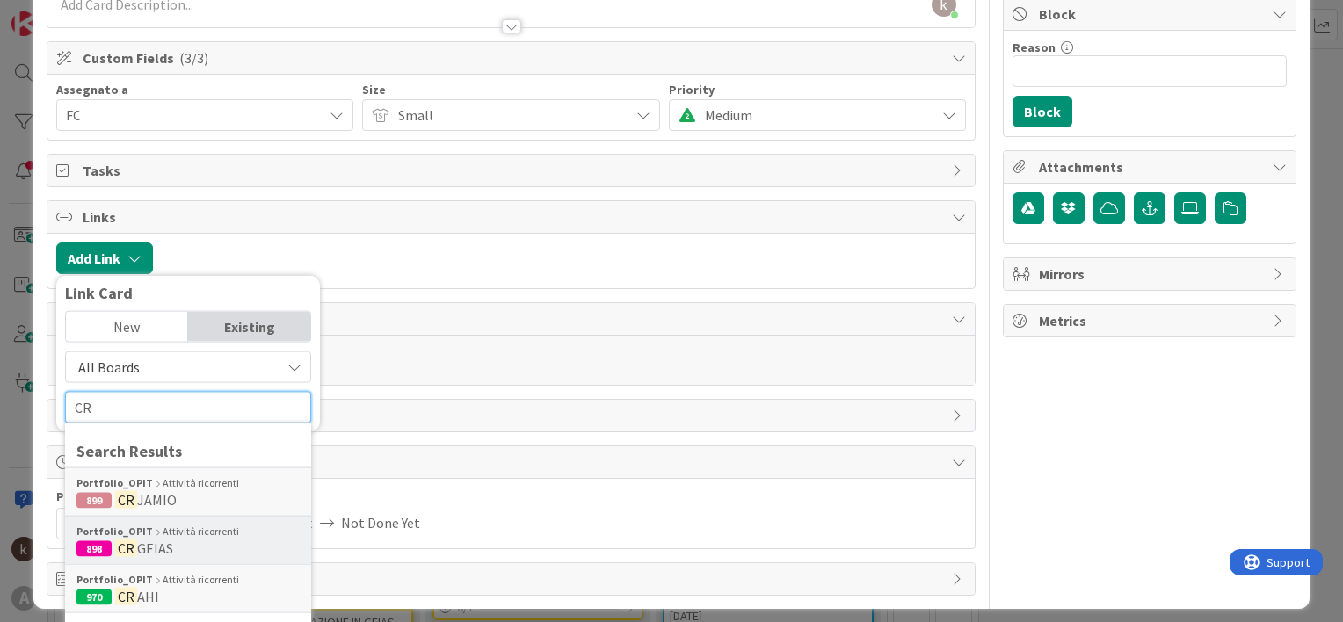
type input "CR"
click at [148, 549] on span "GEIAS" at bounding box center [155, 549] width 36 height 18
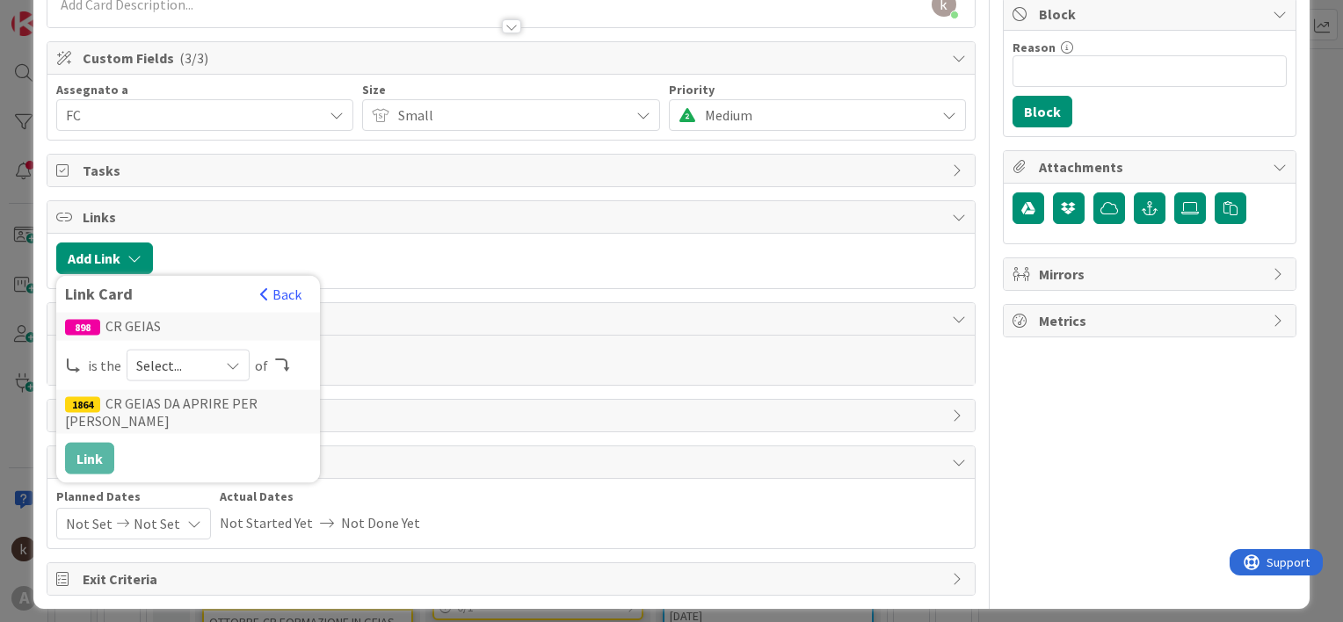
click at [204, 358] on span "Select..." at bounding box center [173, 365] width 74 height 25
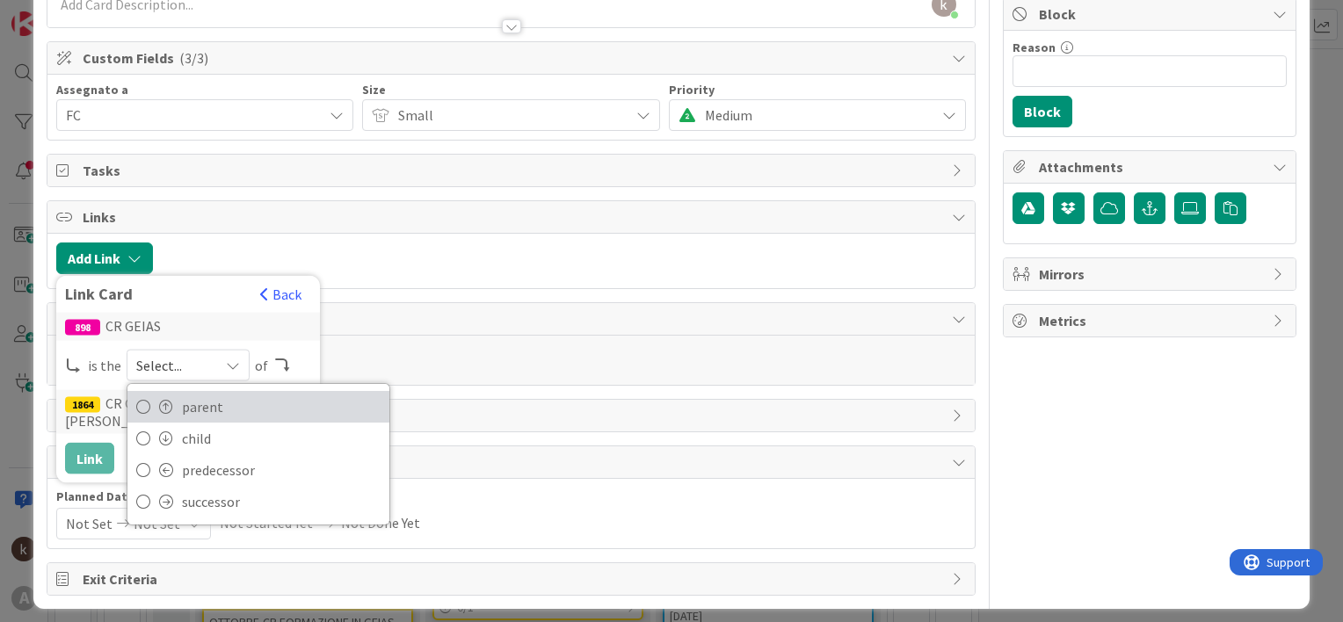
click at [173, 401] on link "parent" at bounding box center [258, 407] width 262 height 32
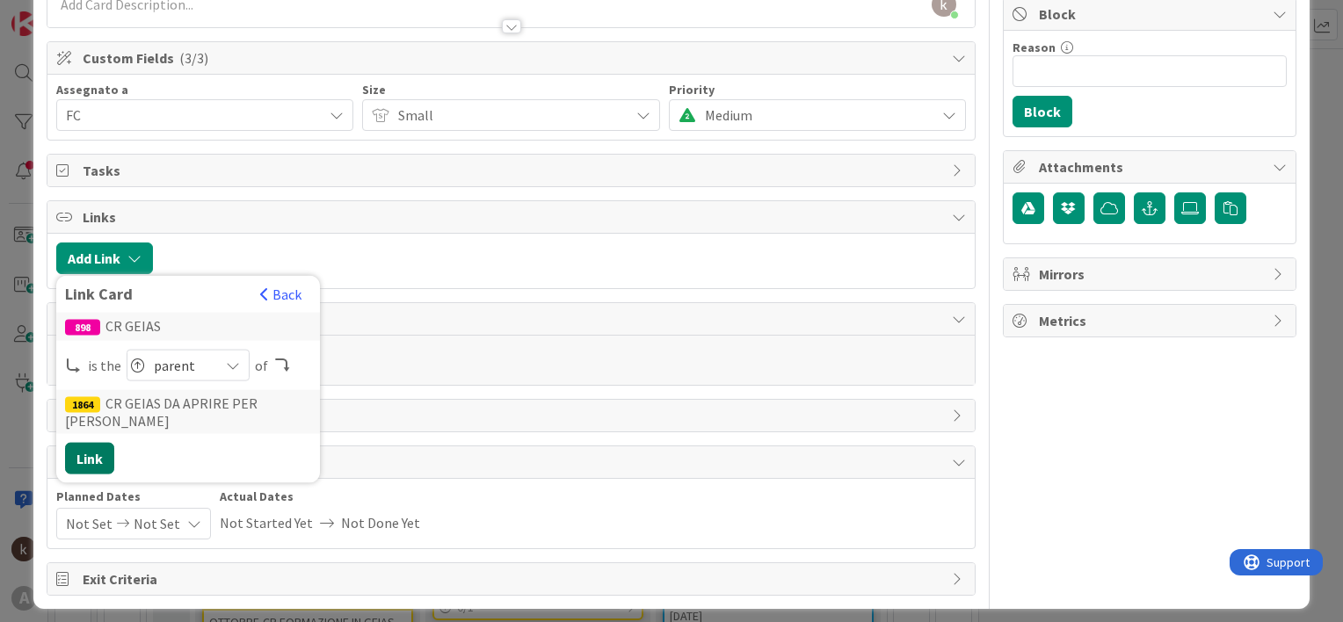
drag, startPoint x: 97, startPoint y: 451, endPoint x: 112, endPoint y: 454, distance: 15.2
click at [97, 451] on button "Link" at bounding box center [89, 459] width 49 height 32
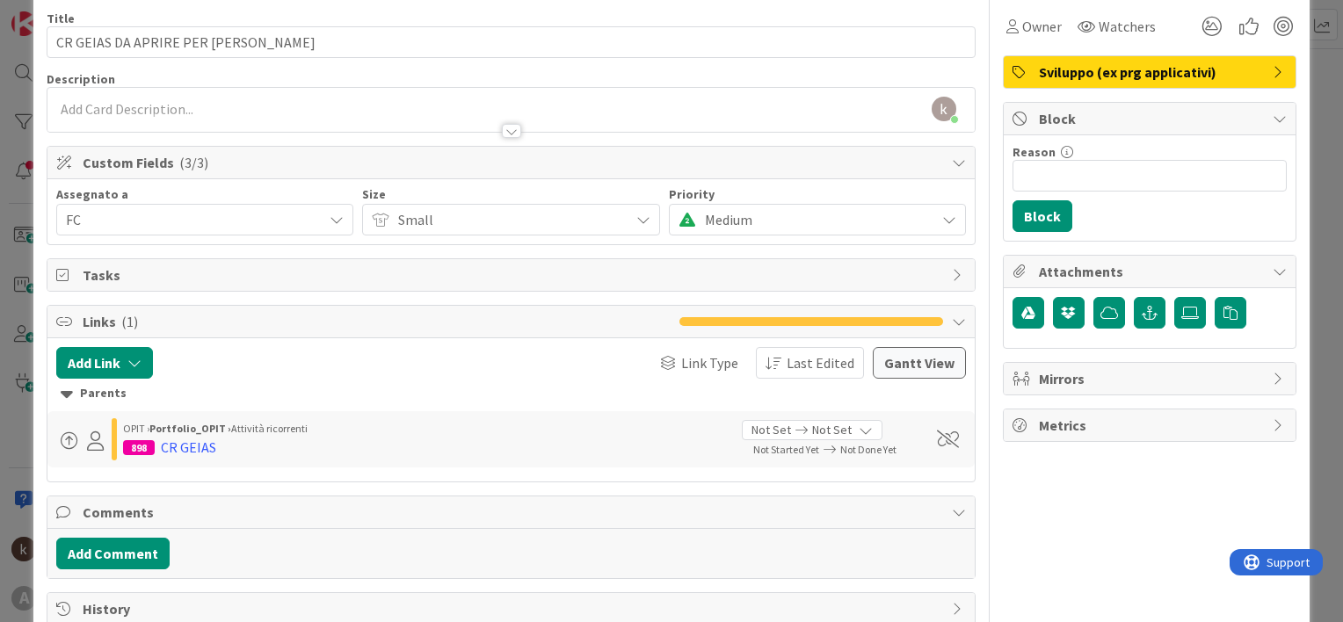
scroll to position [0, 0]
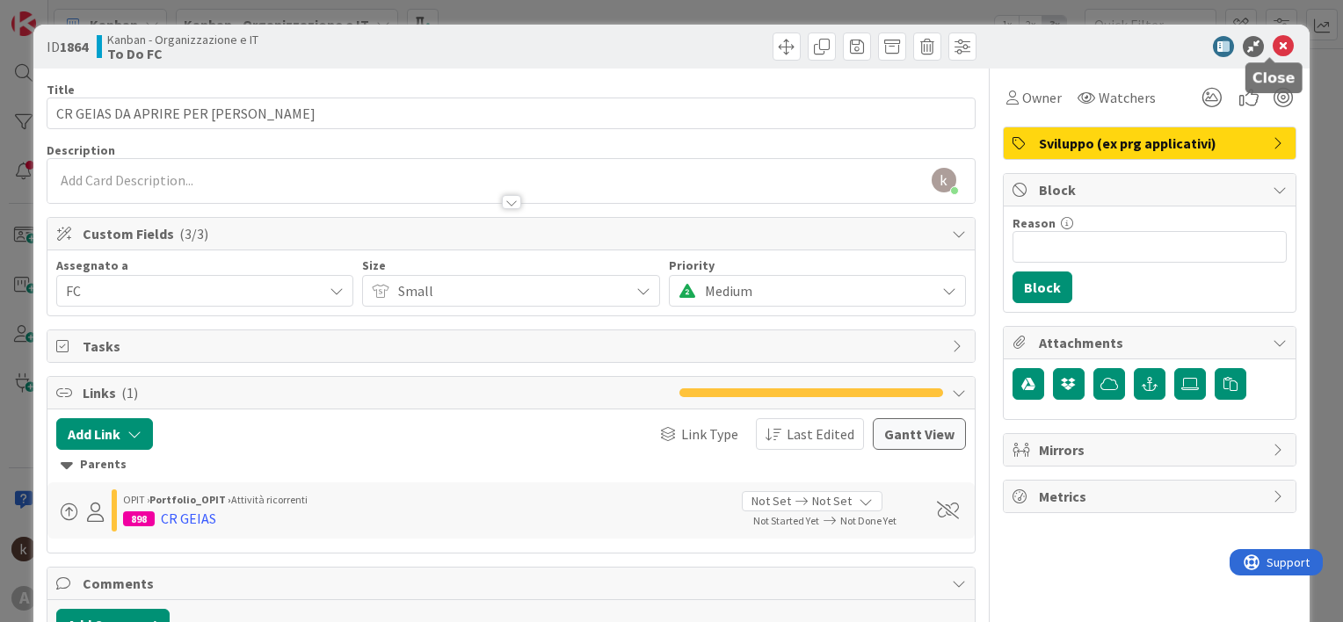
click at [1273, 43] on icon at bounding box center [1283, 46] width 21 height 21
